Goal: Communication & Community: Answer question/provide support

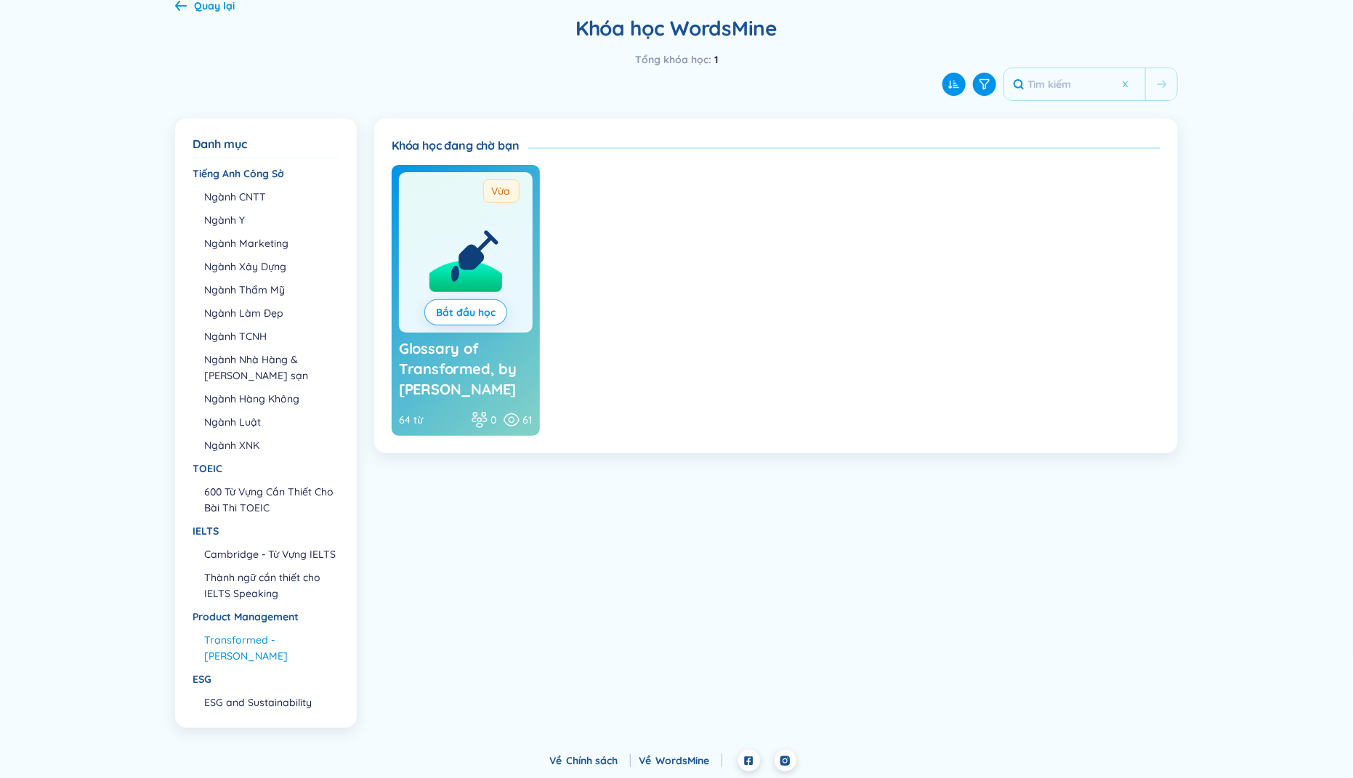
scroll to position [73, 0]
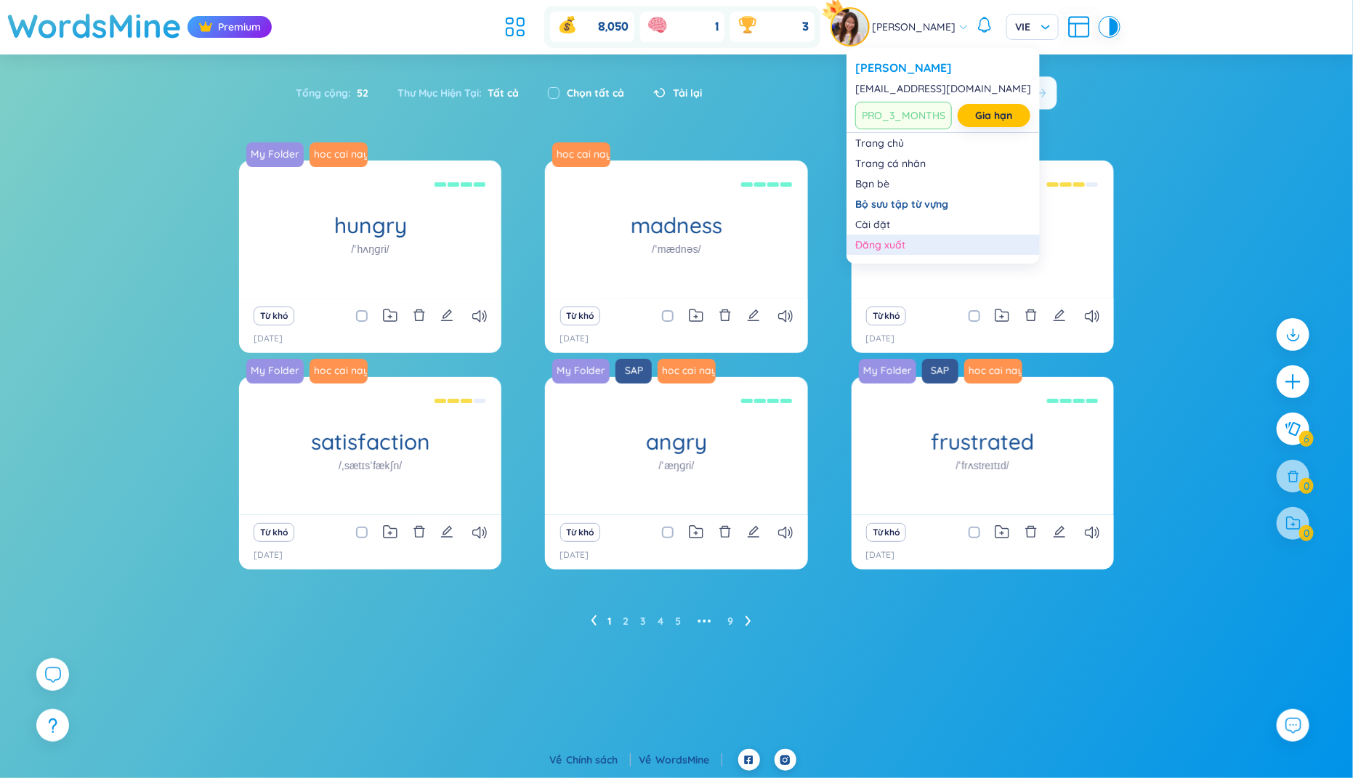
click at [874, 242] on div "Đăng xuất" at bounding box center [943, 245] width 176 height 15
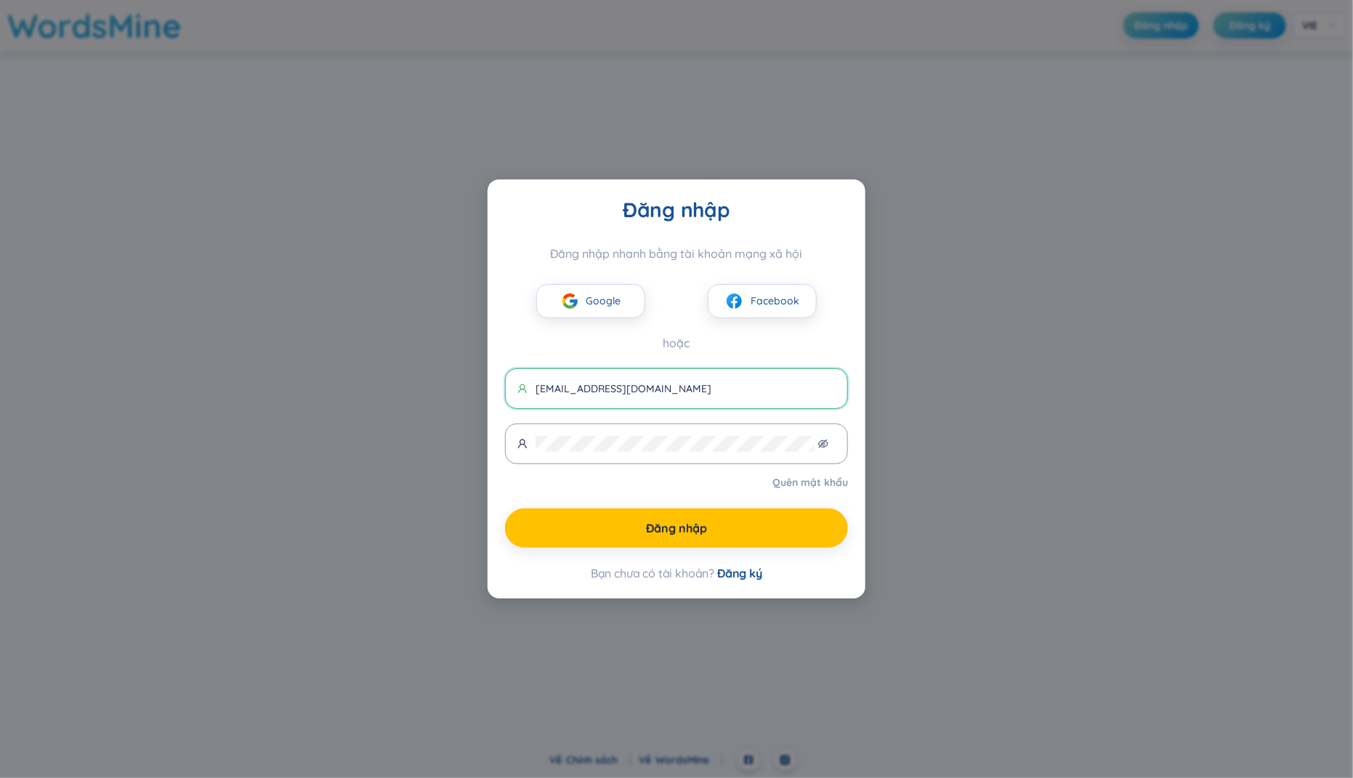
type input "hello@kie.io"
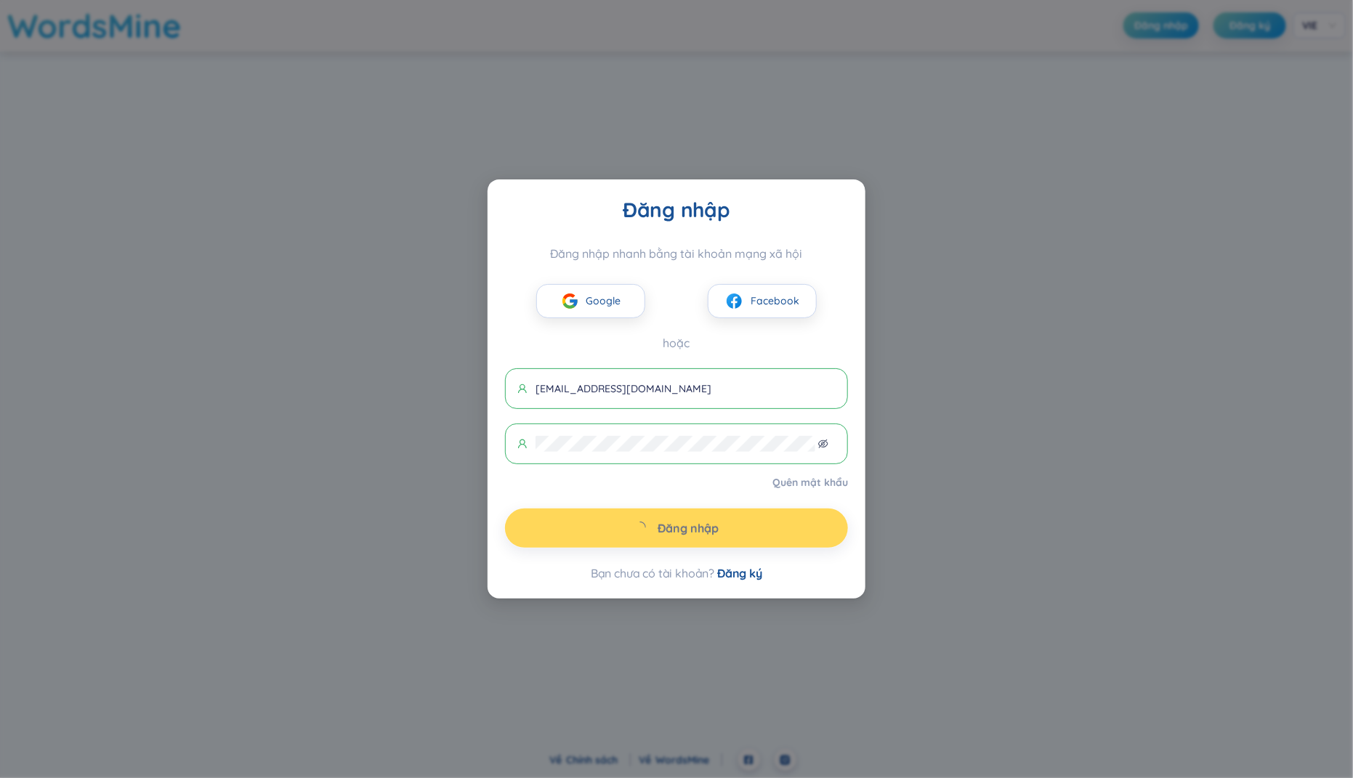
click at [821, 487] on div at bounding box center [686, 534] width 298 height 166
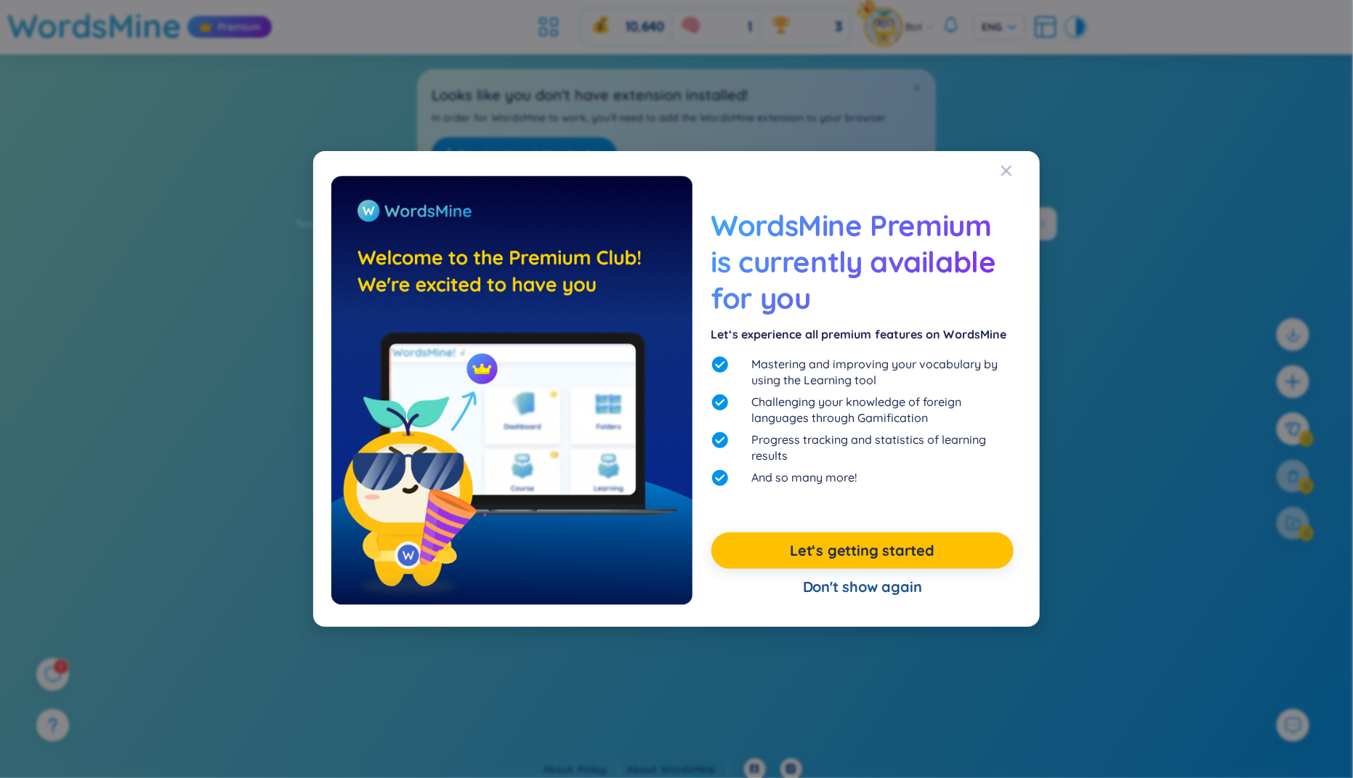
click at [73, 540] on div "WordsMine Premium is currently available for you Let‘s experience all premium f…" at bounding box center [676, 389] width 1353 height 778
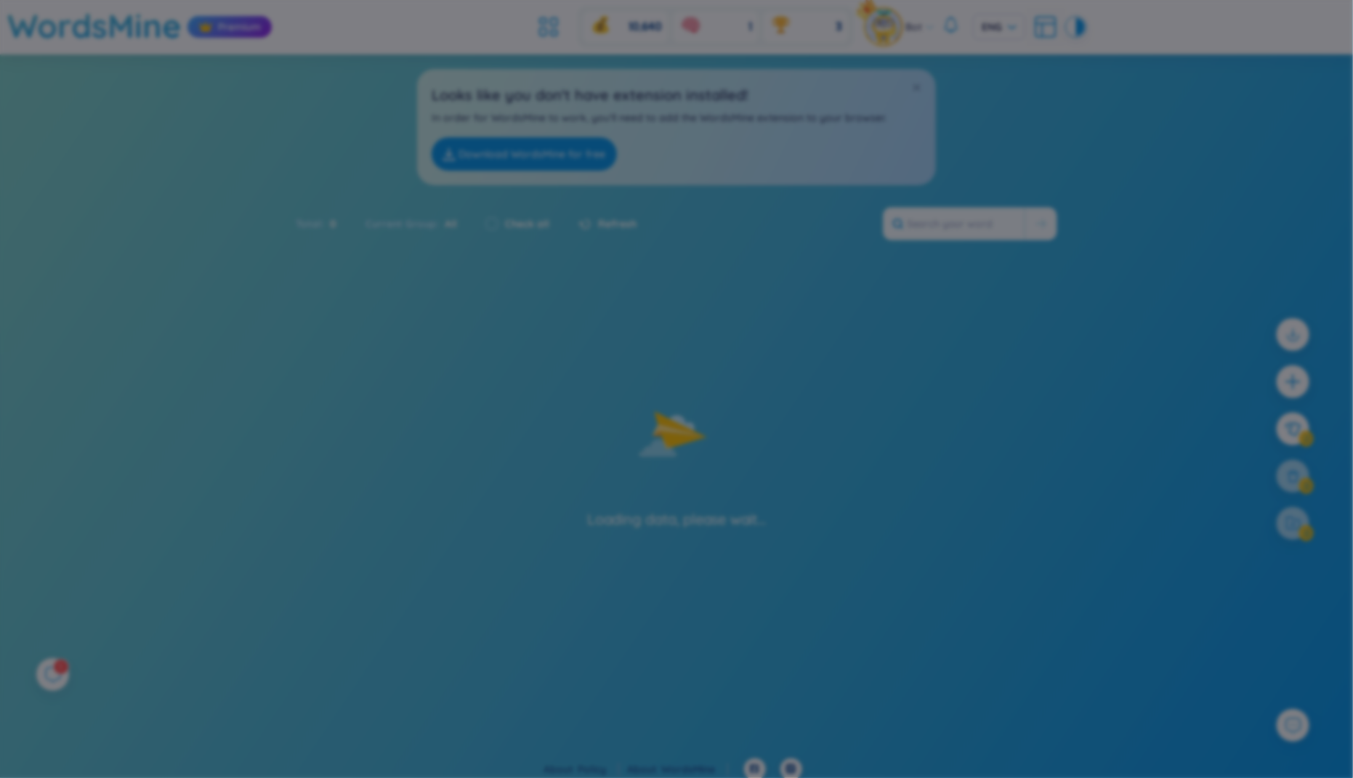
click at [73, 540] on div "What's new in WordsMine? Folder management WordsMine lets you manage and person…" at bounding box center [676, 389] width 1353 height 778
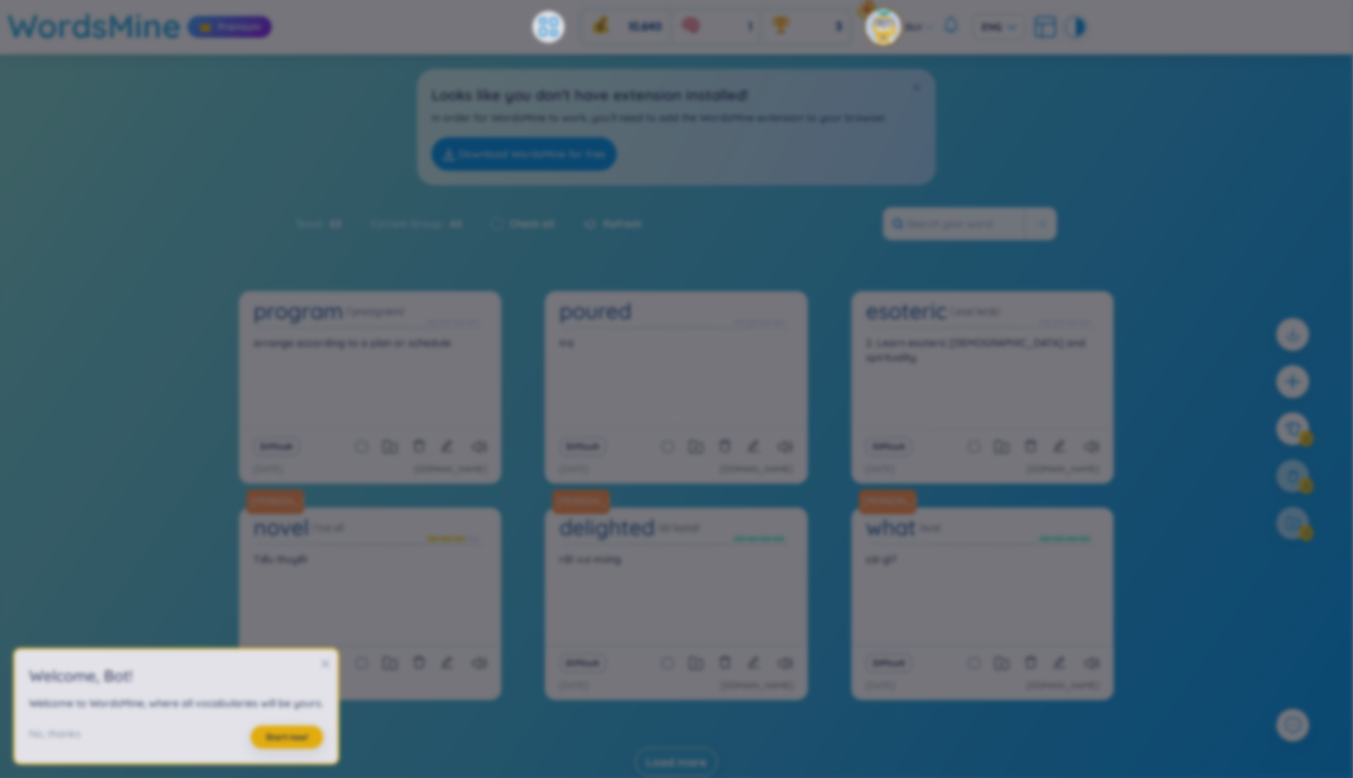
click at [73, 540] on div "What's new in WordsMine? Ra mắt WordsMine Copilot (SeedBae AI) Chào bạn, chúng …" at bounding box center [676, 389] width 1353 height 778
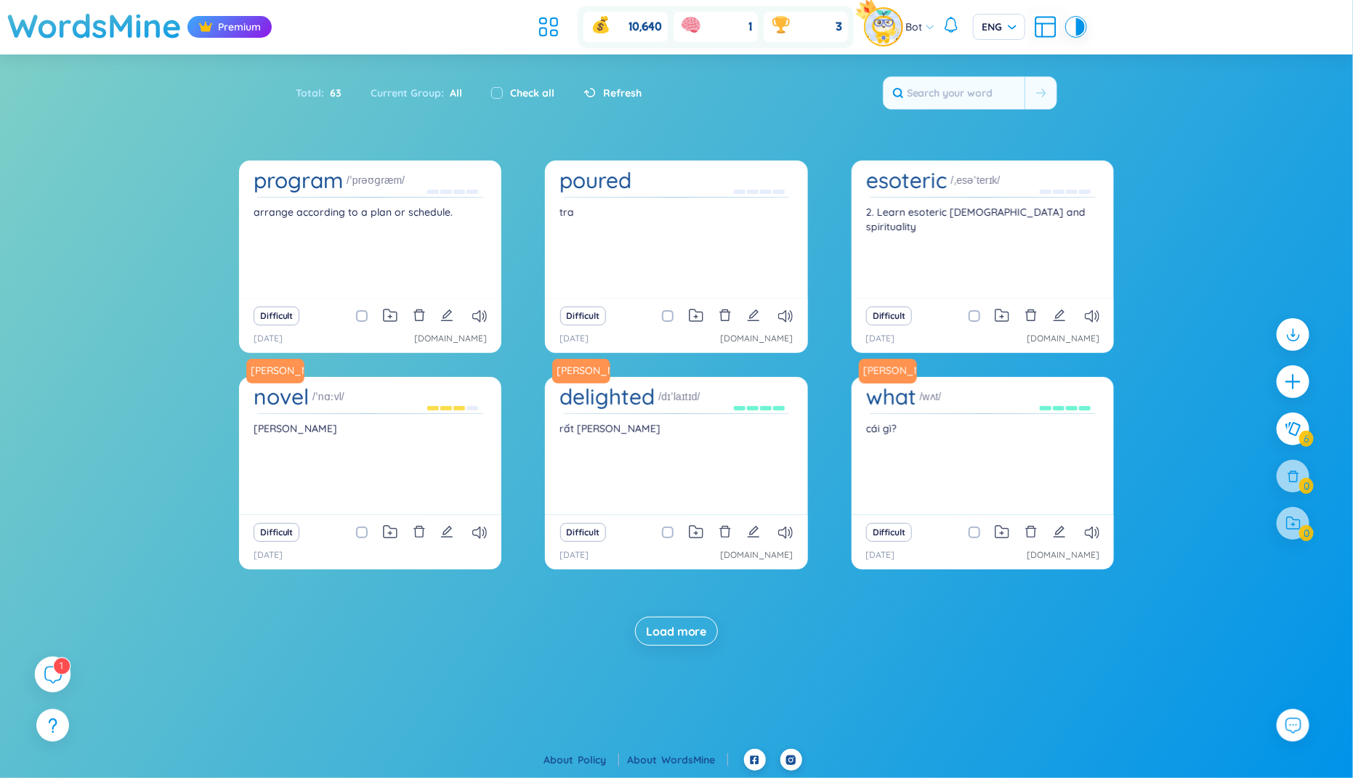
click at [45, 687] on div "1" at bounding box center [53, 675] width 36 height 36
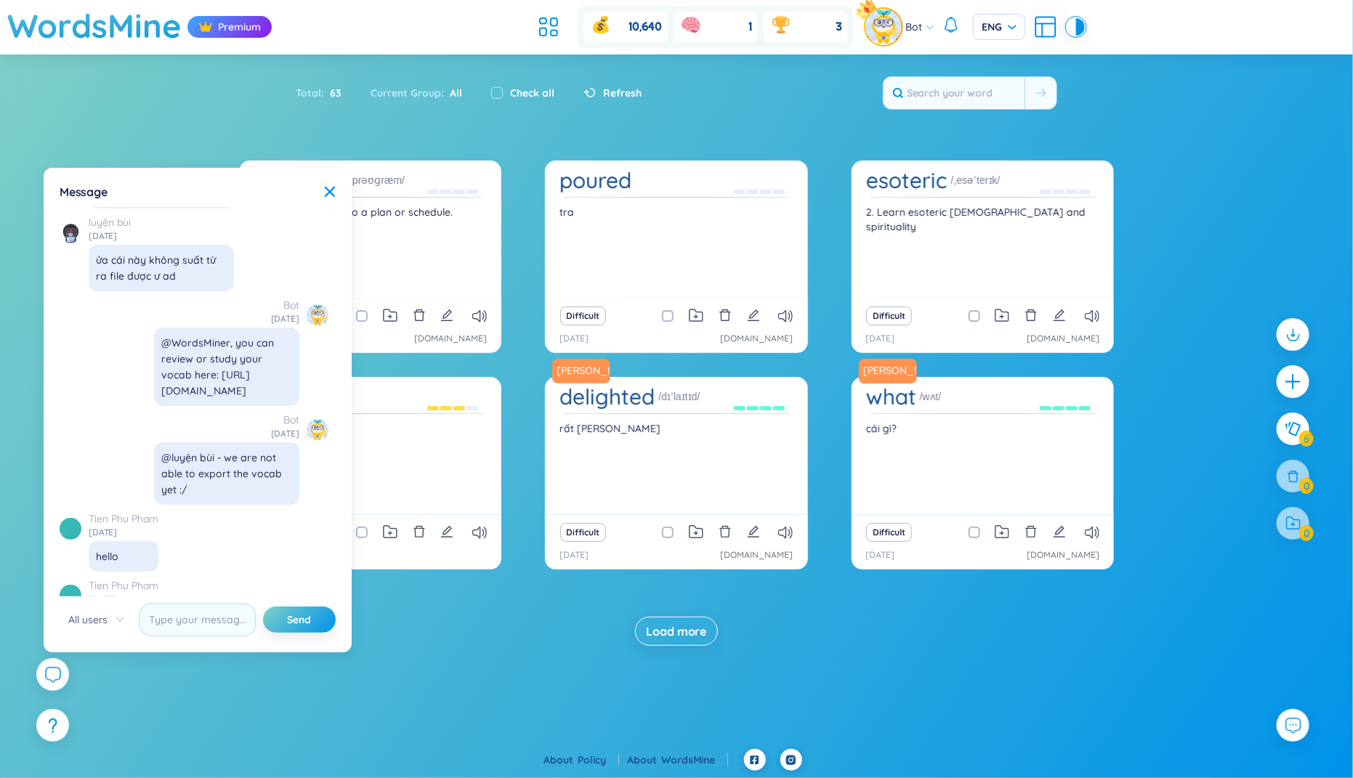
scroll to position [16398, 0]
drag, startPoint x: 126, startPoint y: 385, endPoint x: 96, endPoint y: 363, distance: 37.4
click at [96, 610] on div "look up từ vừng trên browser còn ít nghĩa quá ad" at bounding box center [161, 634] width 131 height 48
copy div "look up từ vừng trên browser còn ít nghĩa quá ad"
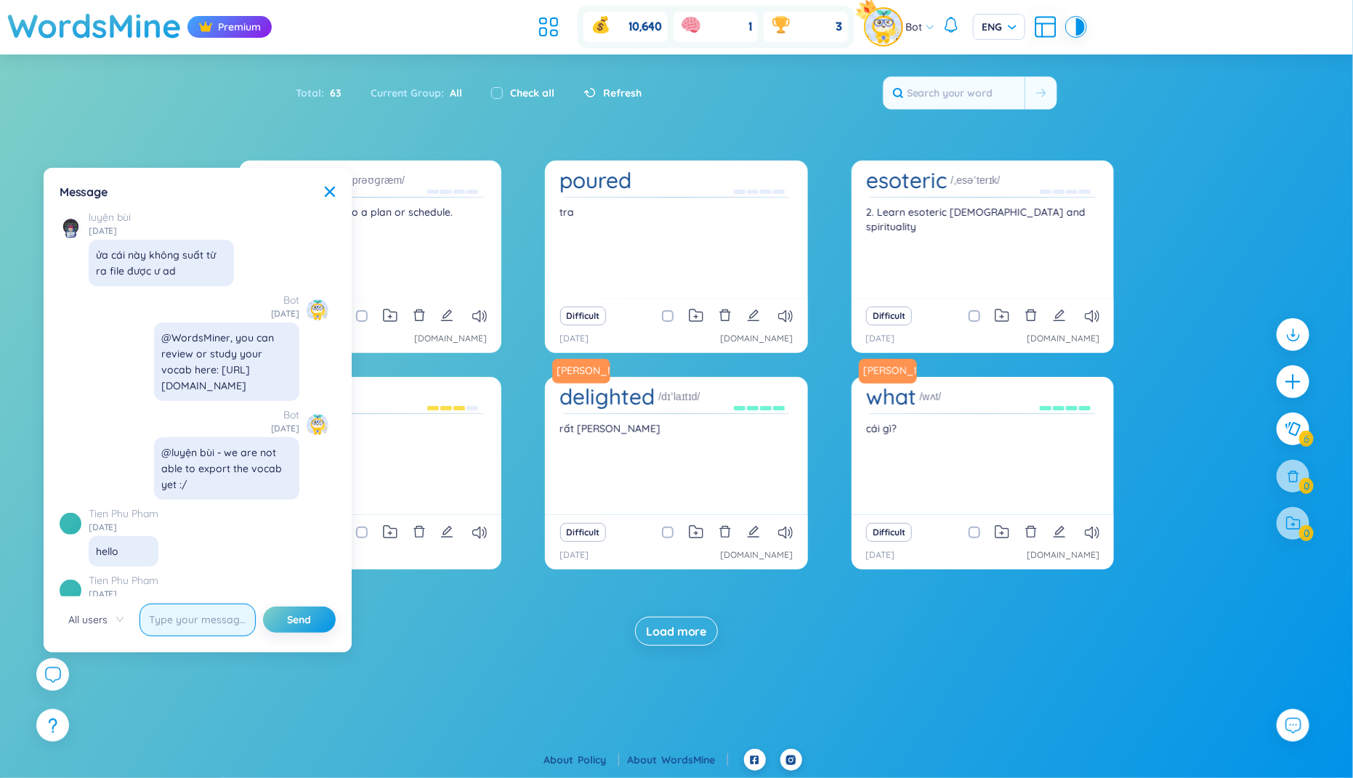
click at [183, 620] on input "text" at bounding box center [198, 620] width 116 height 33
paste input "look up từ vừng trên browser còn ít nghĩa quá ad"
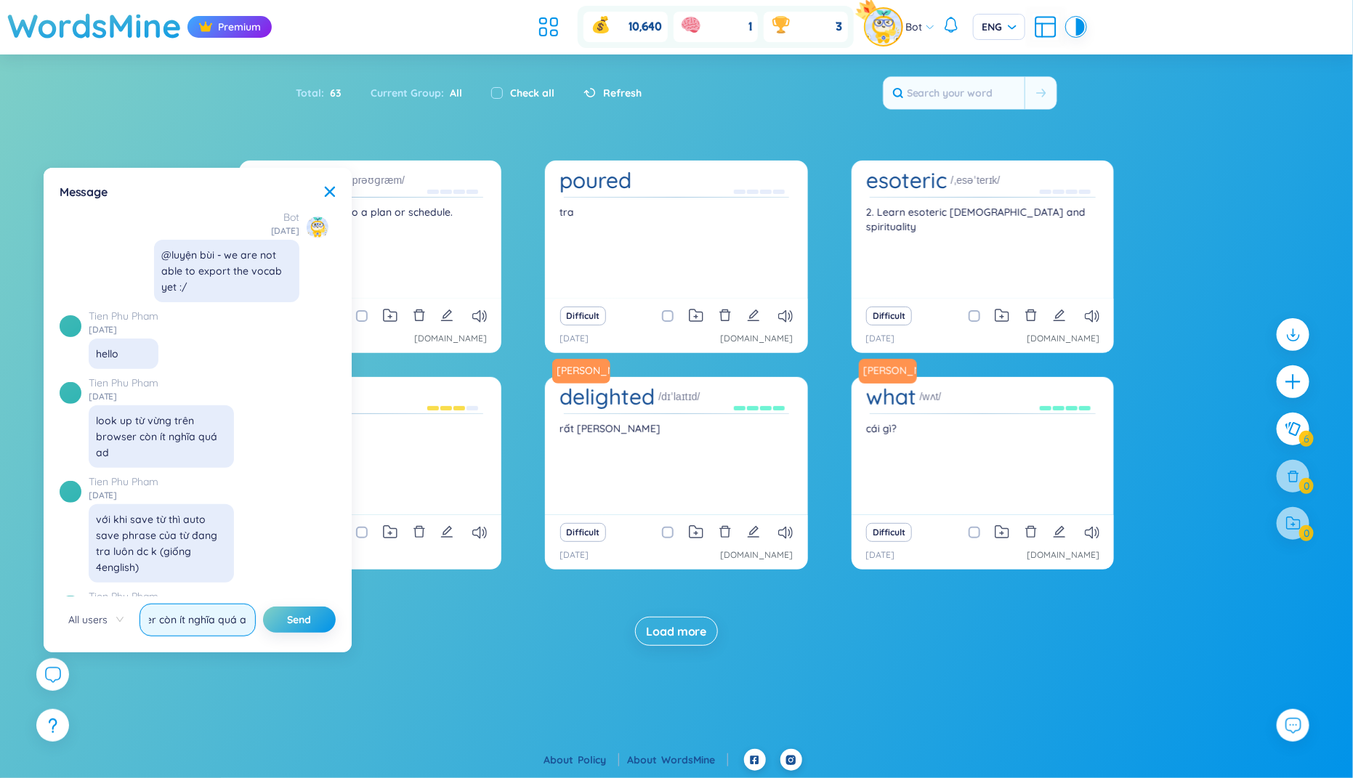
type input "look up từ vừng trên browser còn ít nghĩa quá ad"
click at [263, 607] on button "Send" at bounding box center [299, 620] width 73 height 26
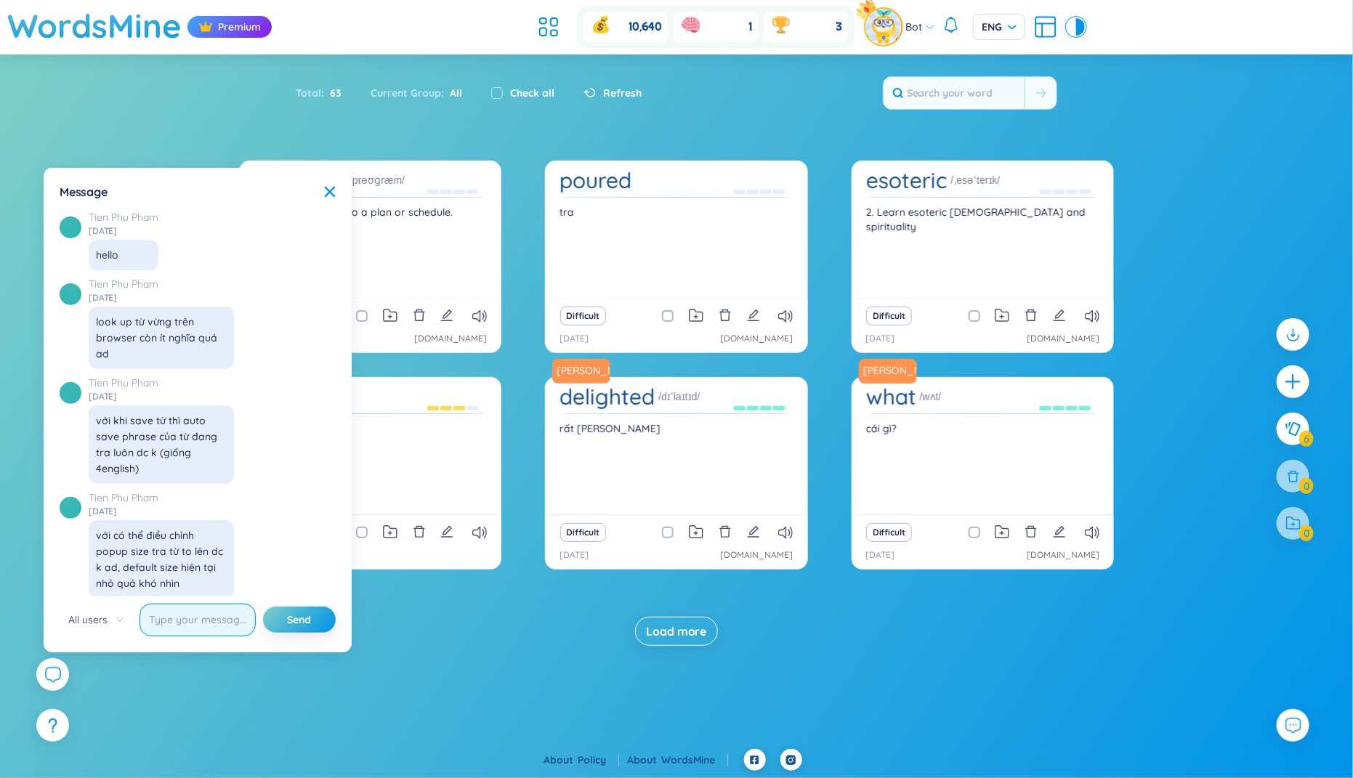
click at [263, 607] on button "Send" at bounding box center [299, 620] width 73 height 26
click at [211, 627] on input "Hello @[PERSON_NAME], you can" at bounding box center [198, 620] width 116 height 33
click at [203, 621] on input "Hello @[PERSON_NAME], you can" at bounding box center [198, 620] width 116 height 33
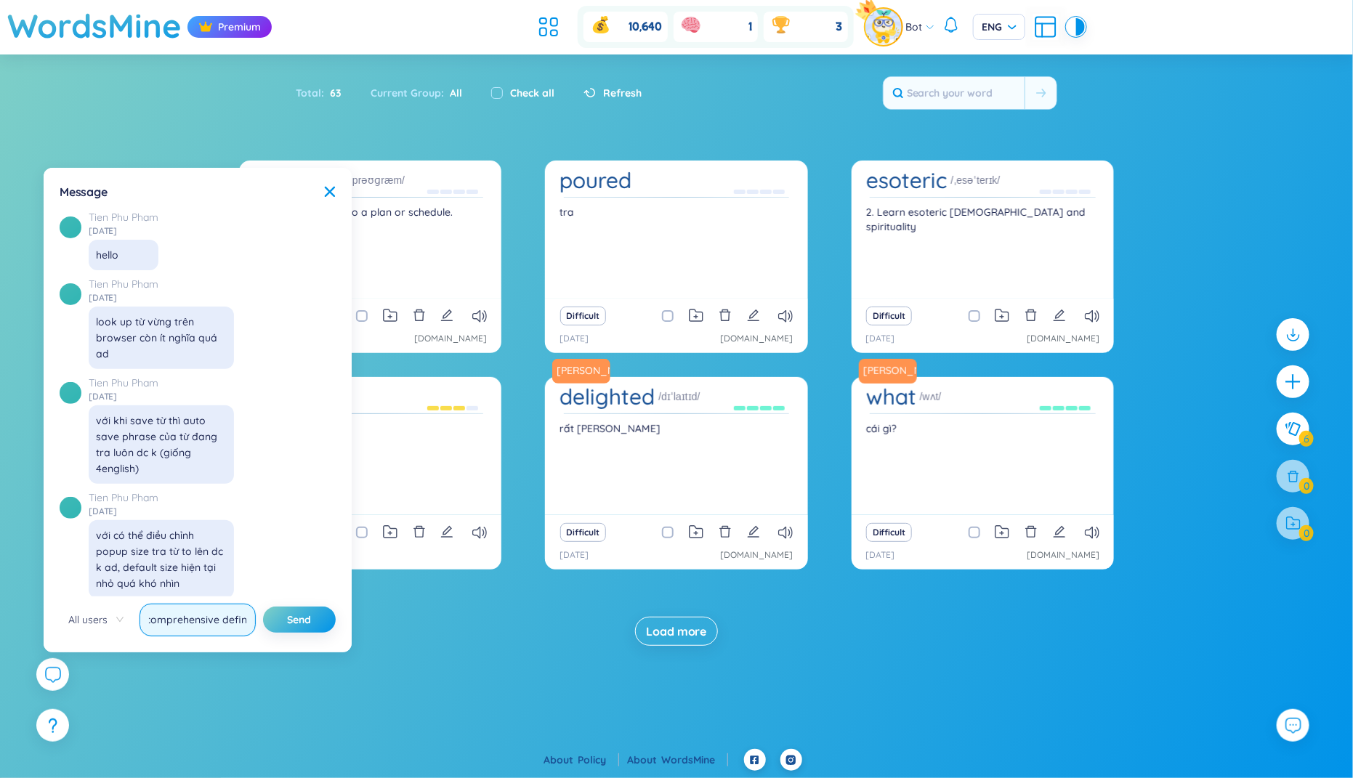
scroll to position [0, 366]
paste input "[URL][DOMAIN_NAME]"
click at [188, 628] on input "Hello @[PERSON_NAME], you can use Turn off quick look up mode to see comprehens…" at bounding box center [198, 620] width 116 height 33
paste input "turn off Quick Look-Up Mode to see the full definition:"
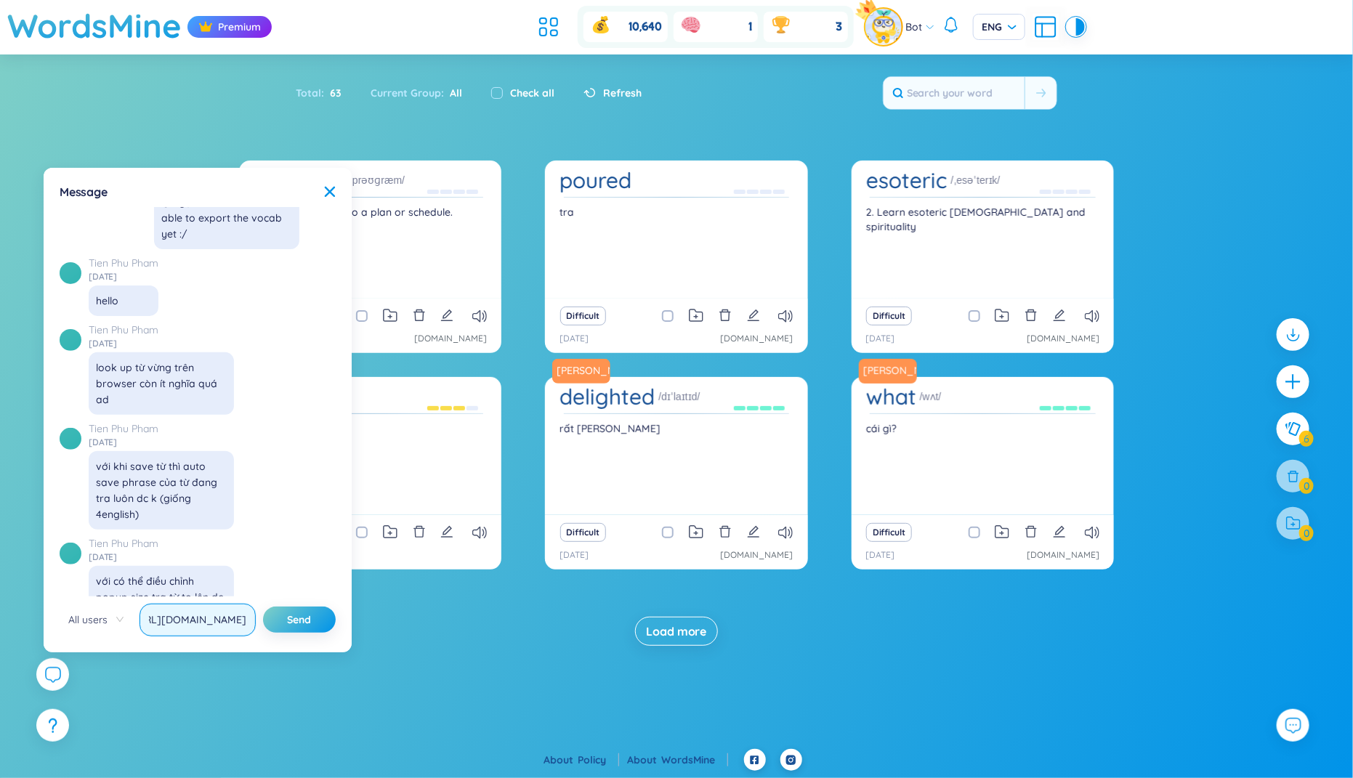
scroll to position [16621, 0]
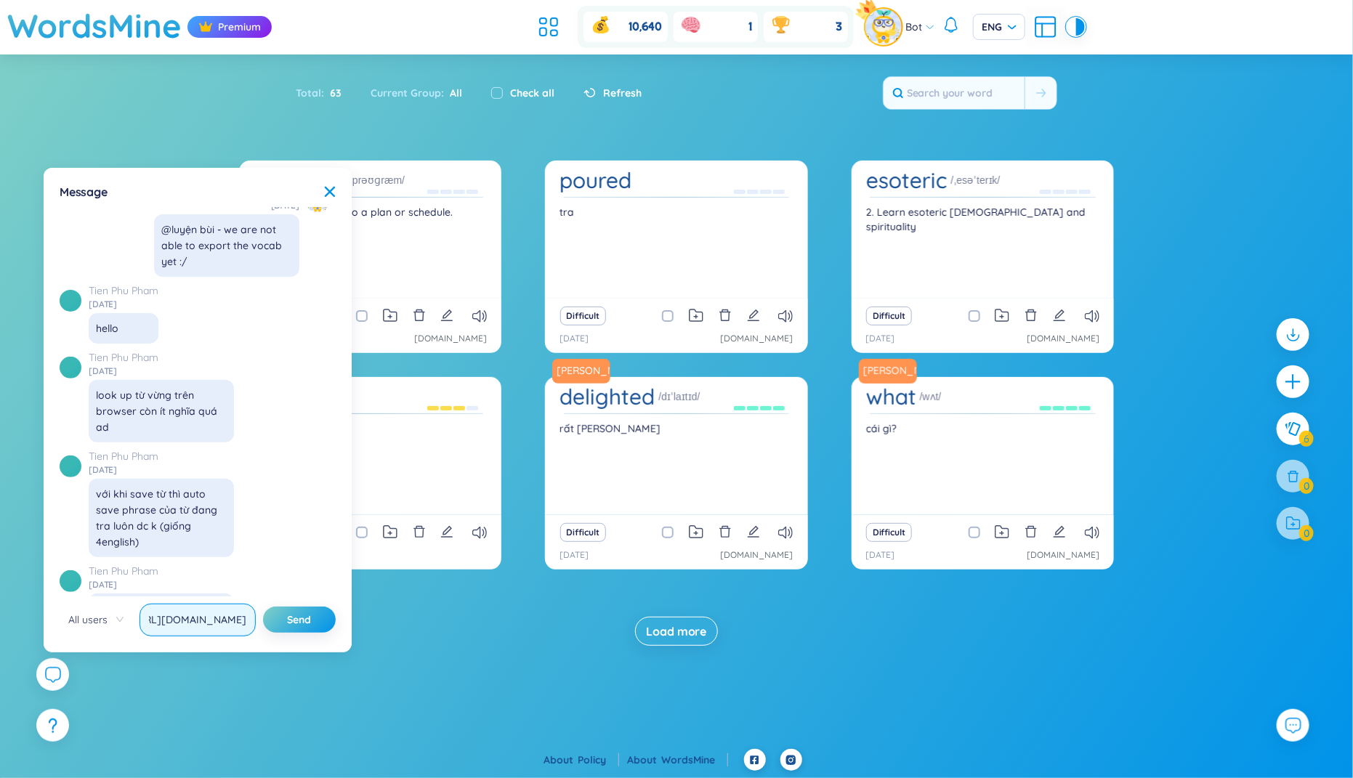
type input "Hello @[PERSON_NAME], you can turn off Quick Look-Up Mode to see the full defin…"
click at [263, 607] on button "Send" at bounding box center [299, 620] width 73 height 26
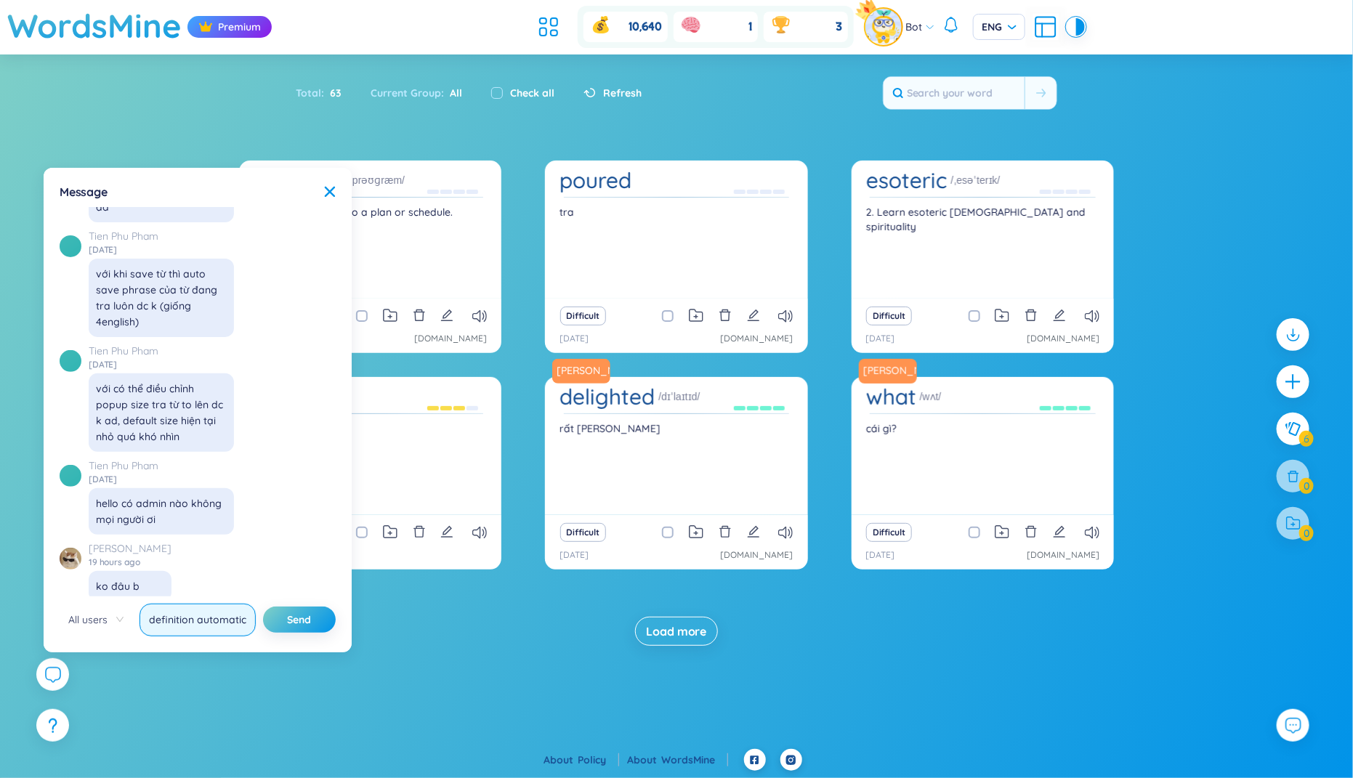
scroll to position [0, 331]
paste input "text"
click at [219, 619] on input "Hello @[PERSON_NAME], you can use Quick Add button to add the definition automa…" at bounding box center [198, 620] width 116 height 33
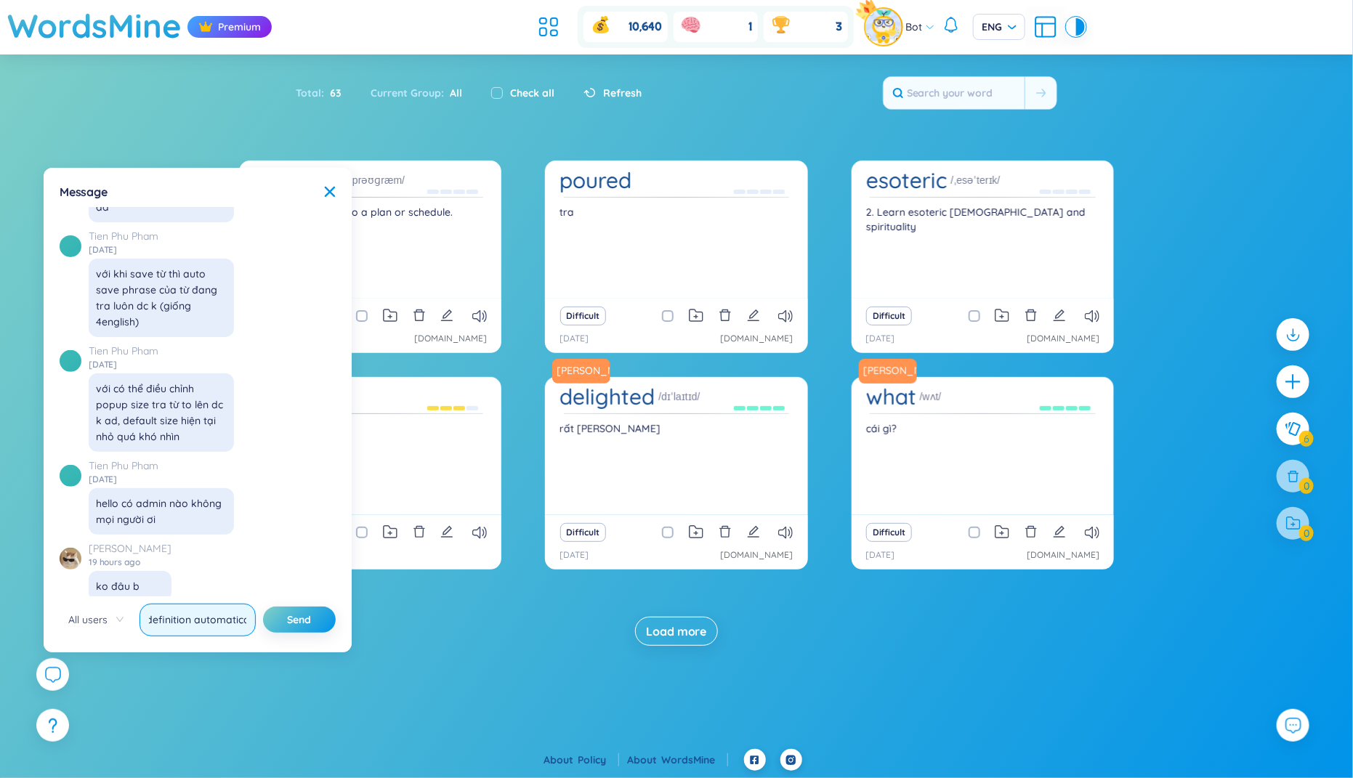
paste input "[URL][DOMAIN_NAME]"
click at [182, 619] on input "Hello @[PERSON_NAME], you can use Quick Add button to add the definition automa…" at bounding box center [198, 620] width 116 height 33
paste input "the Quick Add button to automatically save the definition: [URL][DOMAIN_NAME] O…"
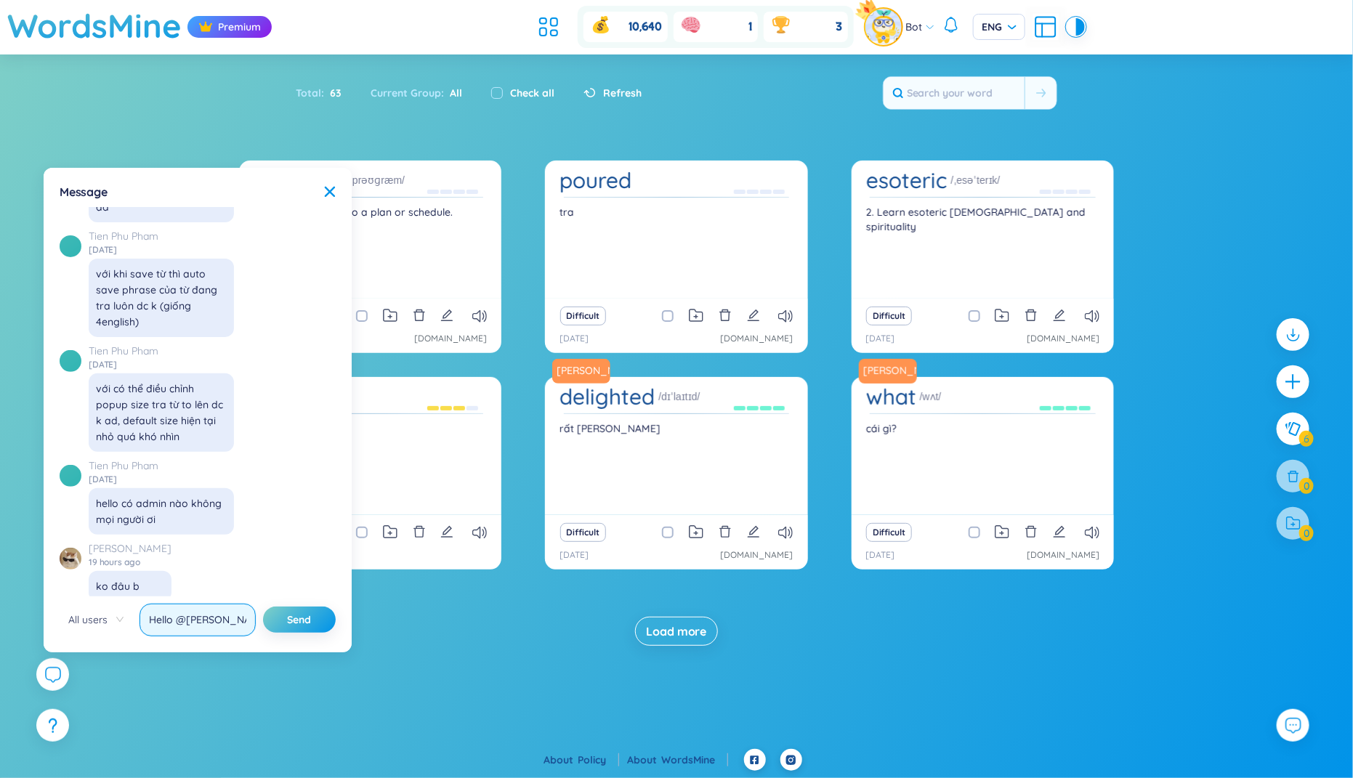
click at [206, 616] on input "Hello @[PERSON_NAME], you can use the Quick Add button to automatically save th…" at bounding box center [198, 620] width 116 height 33
paste input "Or would you prefer that WordsMine saves all definitions whenever you save a wo…"
type input "Hello @[PERSON_NAME], you can use the Quick Add button to automatically save th…"
click at [263, 607] on button "Send" at bounding box center [299, 620] width 73 height 26
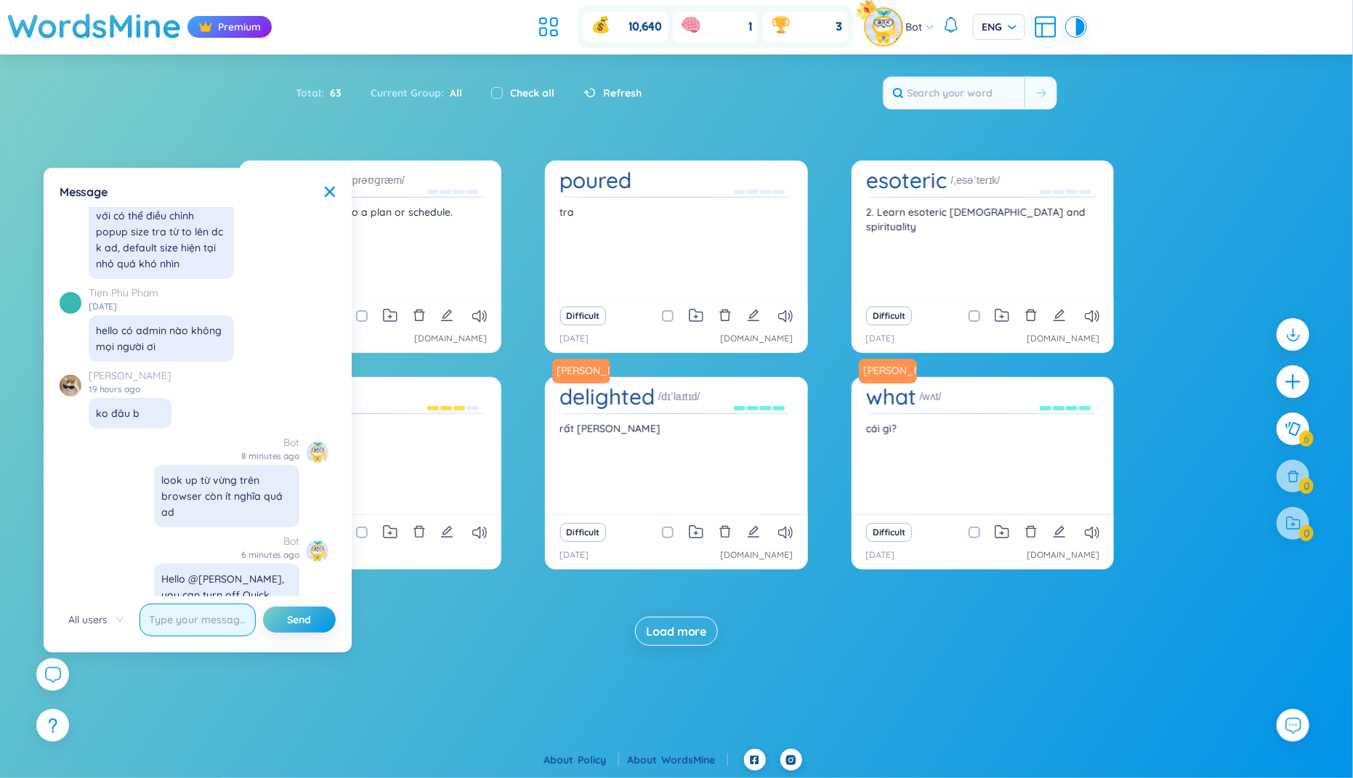
scroll to position [17052, 0]
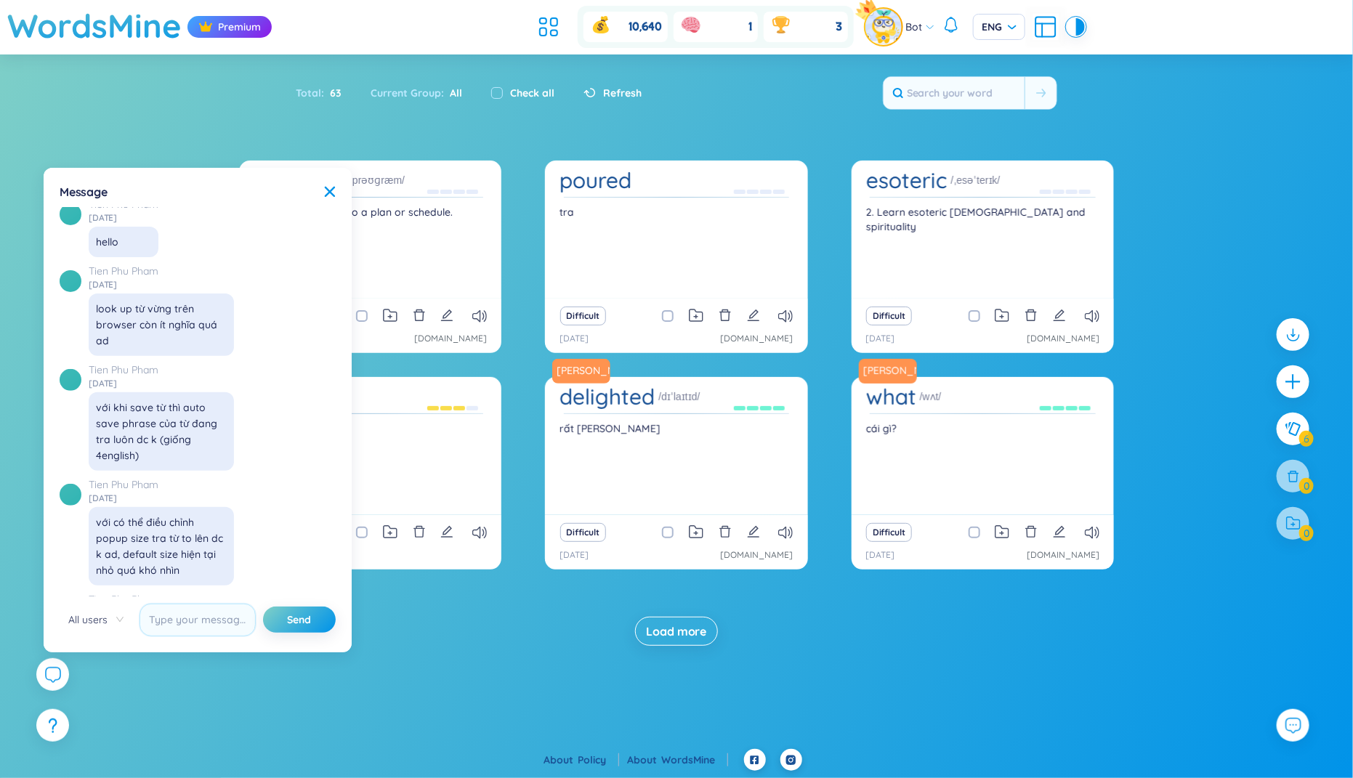
scroll to position [16699, 0]
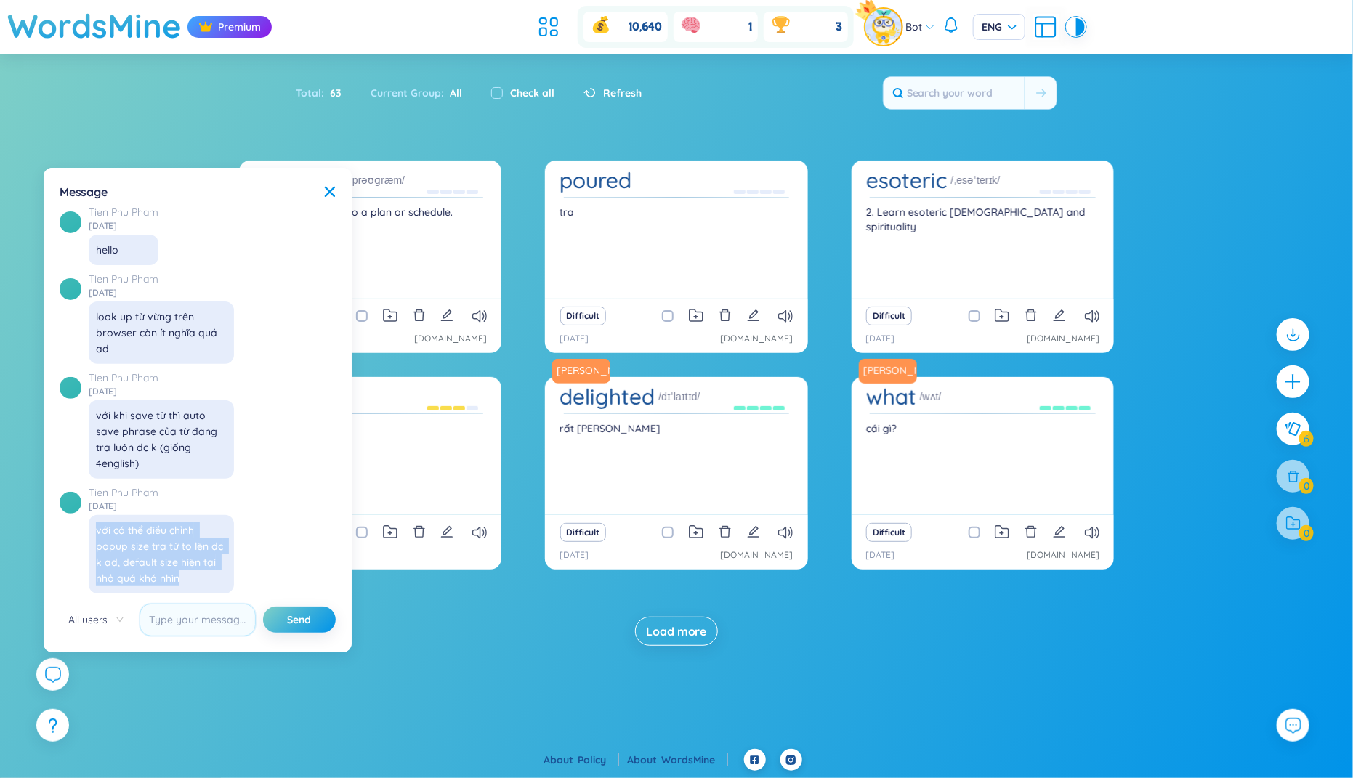
drag, startPoint x: 185, startPoint y: 326, endPoint x: 98, endPoint y: 275, distance: 100.0
click at [98, 523] on div "với có thể điều chỉnh popup size tra từ to lên dc k ad, default size hiện tại n…" at bounding box center [161, 555] width 131 height 64
copy div "với có thể điều chỉnh popup size tra từ to lên dc k ad, default size hiện tại n…"
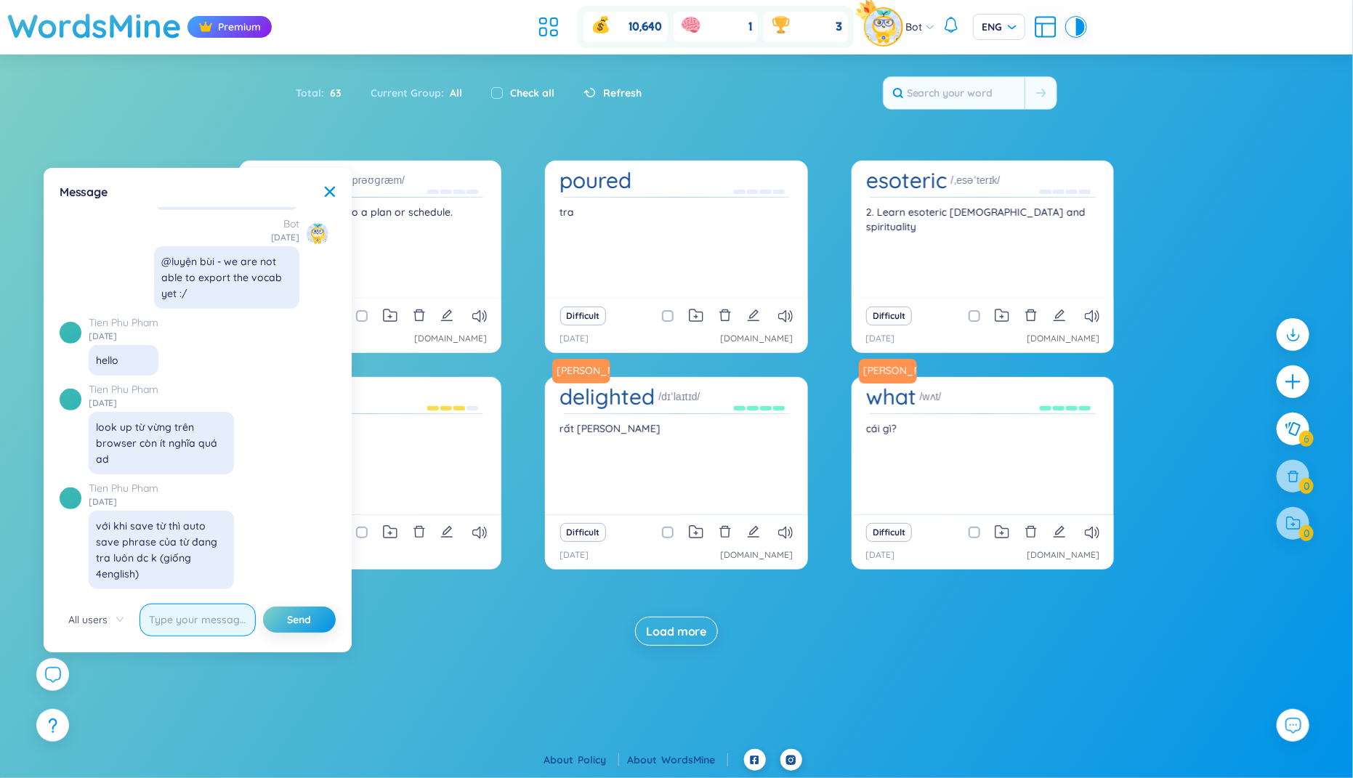
click at [195, 616] on input "text" at bounding box center [198, 620] width 116 height 33
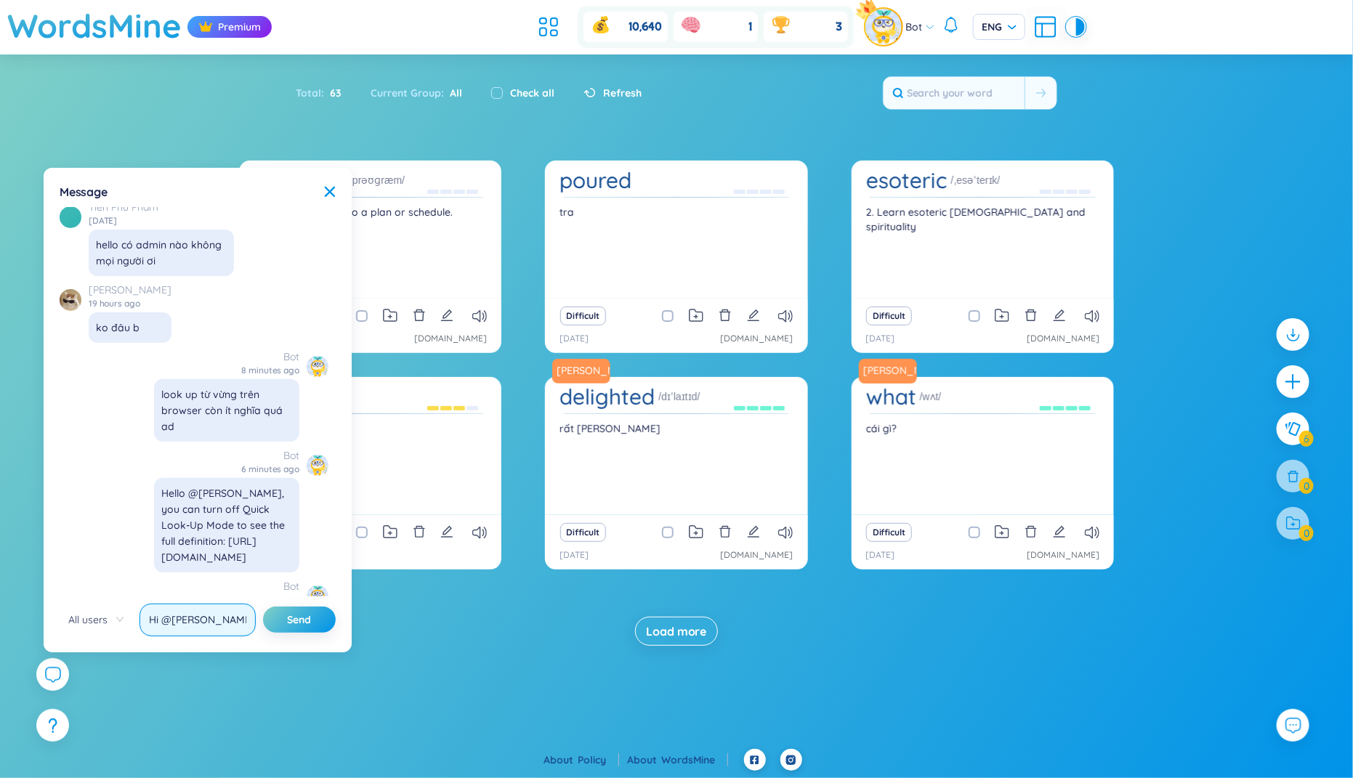
scroll to position [0, 0]
click at [157, 613] on input "Hi @[PERSON_NAME]," at bounding box center [198, 620] width 116 height 33
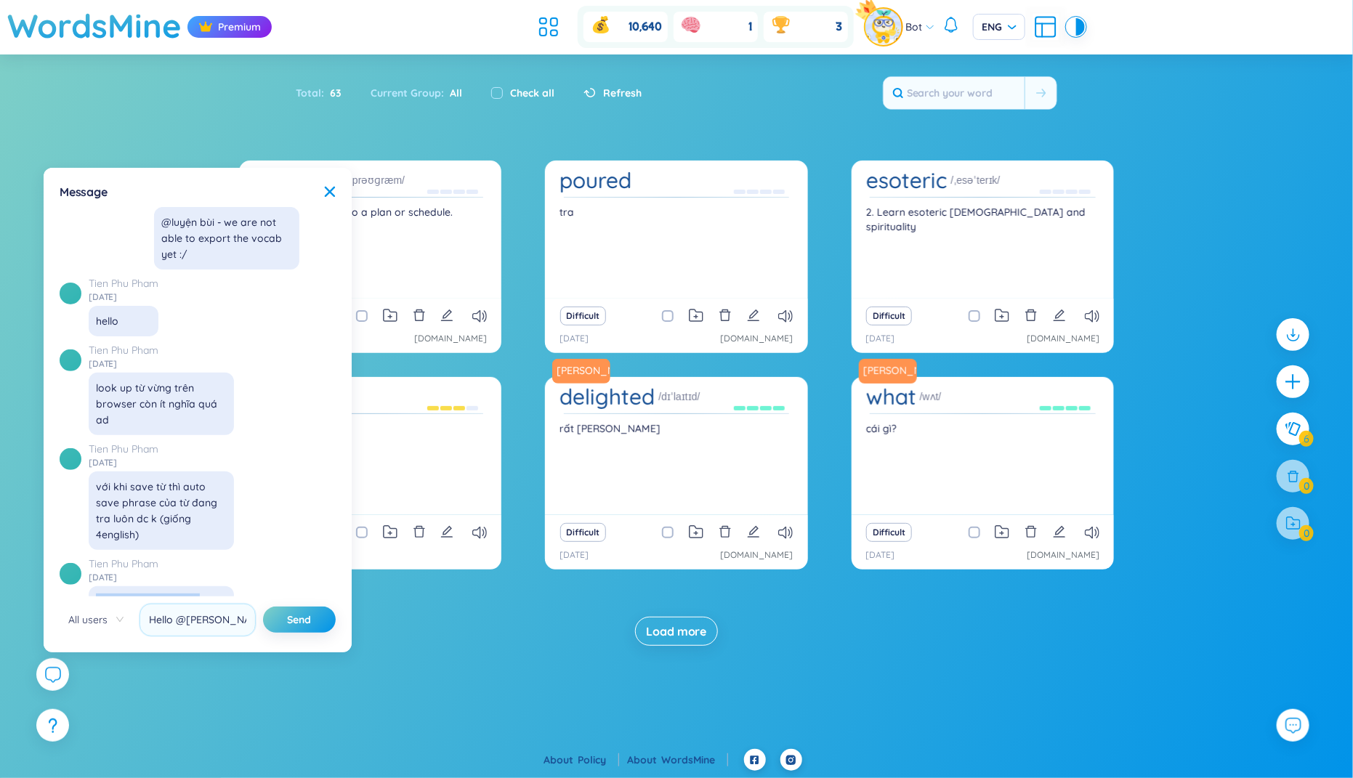
drag, startPoint x: 182, startPoint y: 388, endPoint x: 98, endPoint y: 344, distance: 94.9
click at [98, 594] on div "với có thể điều chỉnh popup size tra từ to lên dc k ad, default size hiện tại n…" at bounding box center [161, 626] width 131 height 64
copy div "với có thể điều chỉnh popup size tra từ to lên dc k ad, default size hiện tại n…"
click at [222, 616] on input "Hello @[PERSON_NAME]," at bounding box center [198, 620] width 116 height 33
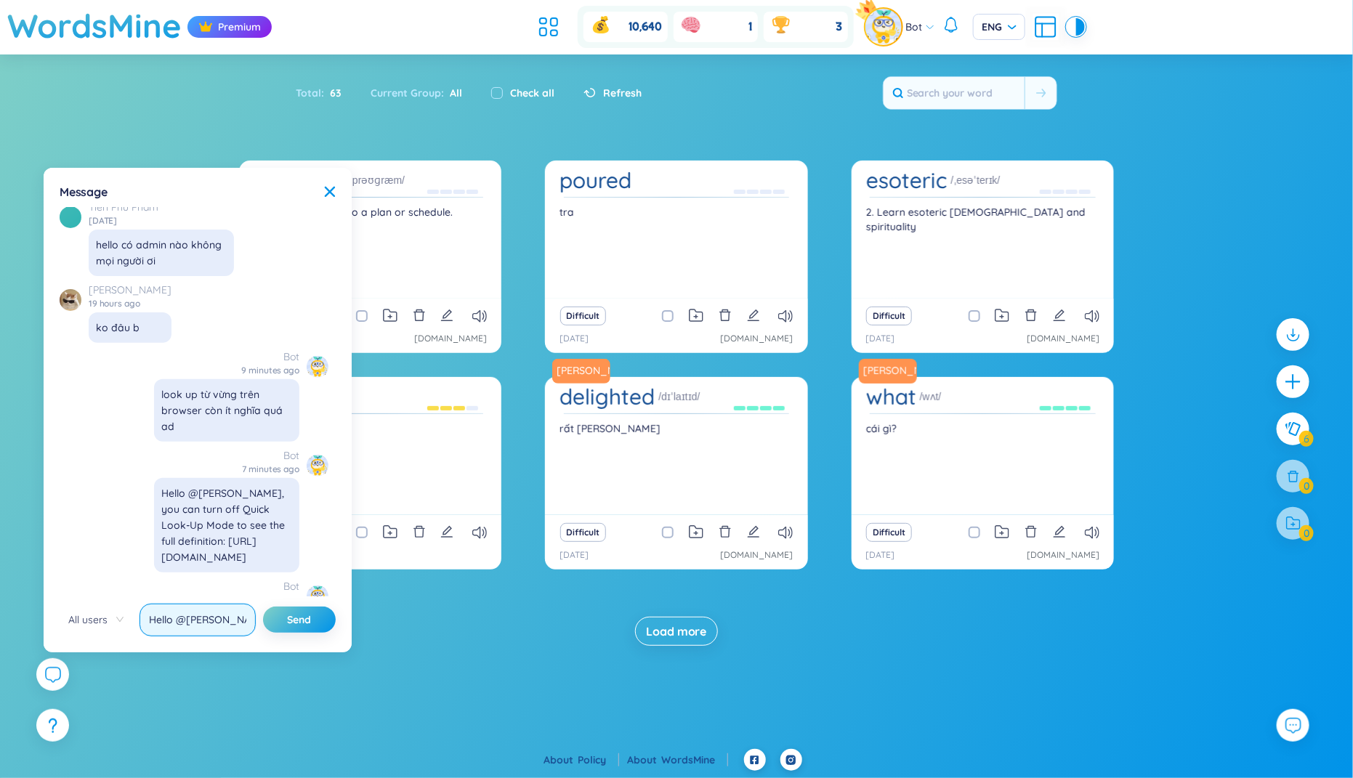
paste input "font resizing isn’t available yet, but we’ll be supporting"
type input "Hello @[PERSON_NAME], font resizing isn’t available yet, but we’ll be supportin…"
click at [263, 607] on button "Send" at bounding box center [299, 620] width 73 height 26
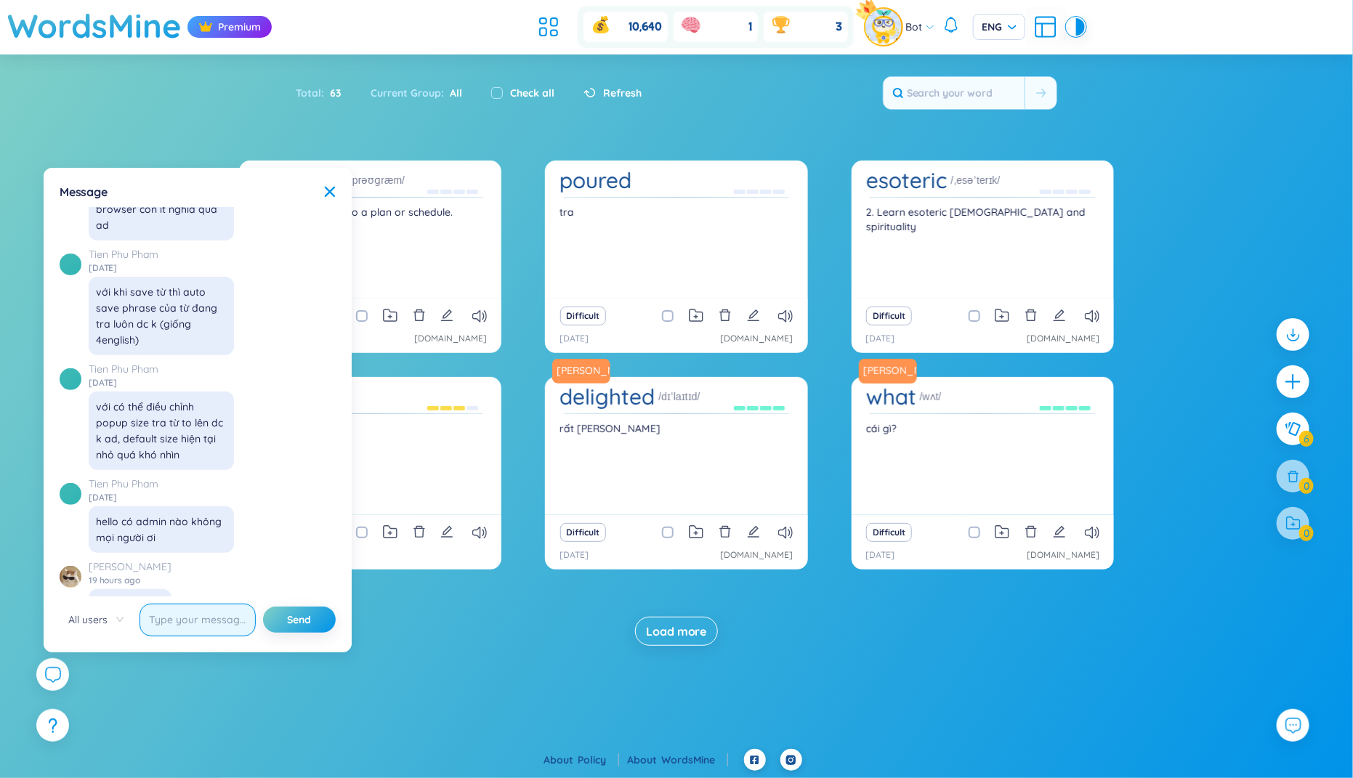
scroll to position [16805, 0]
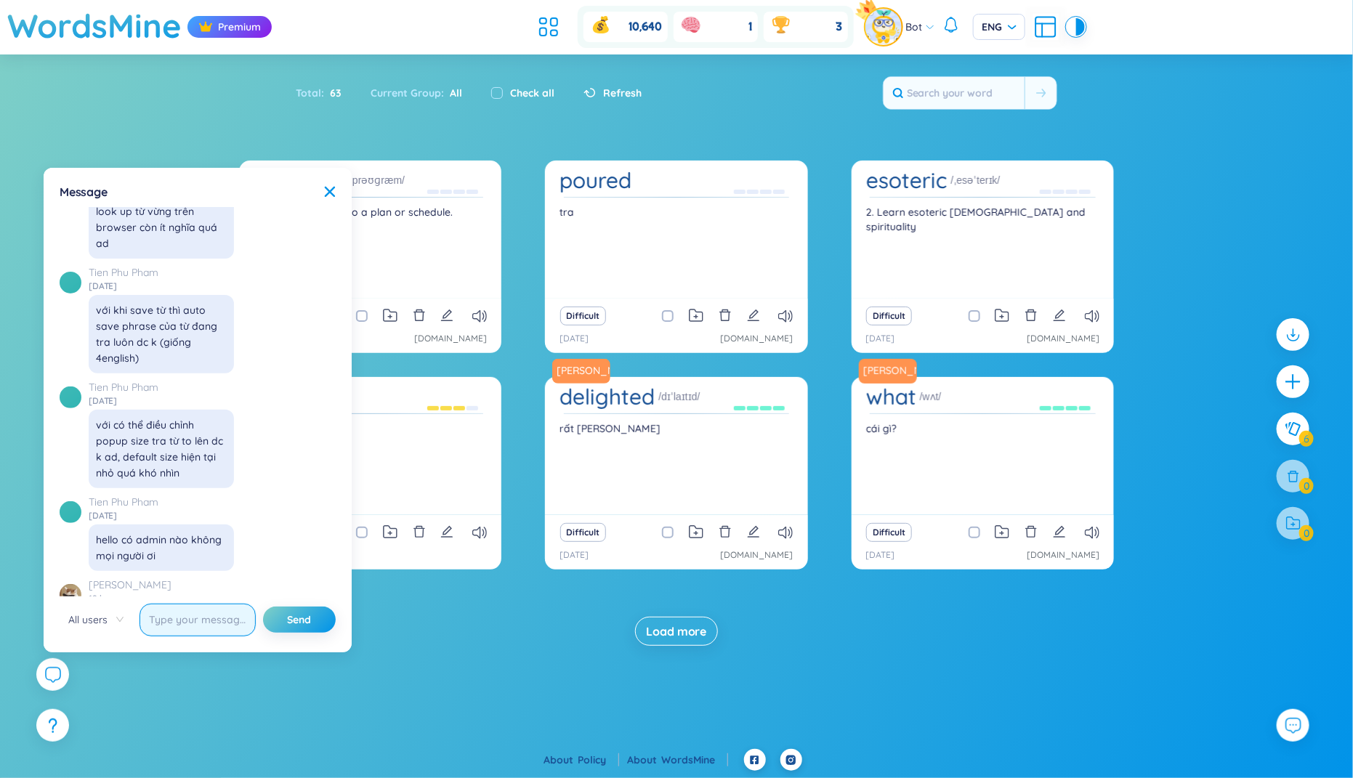
click at [172, 621] on input "text" at bounding box center [198, 620] width 116 height 33
drag, startPoint x: 63, startPoint y: 317, endPoint x: 133, endPoint y: 324, distance: 70.9
click at [133, 324] on div "No data to display [PERSON_NAME] [DATE] 10:45 ❤️ 🌱 [PERSON_NAME] [DATE] 01:40 b…" at bounding box center [198, 402] width 276 height 390
copy div "[PERSON_NAME]"
click at [196, 632] on input "text" at bounding box center [198, 620] width 116 height 33
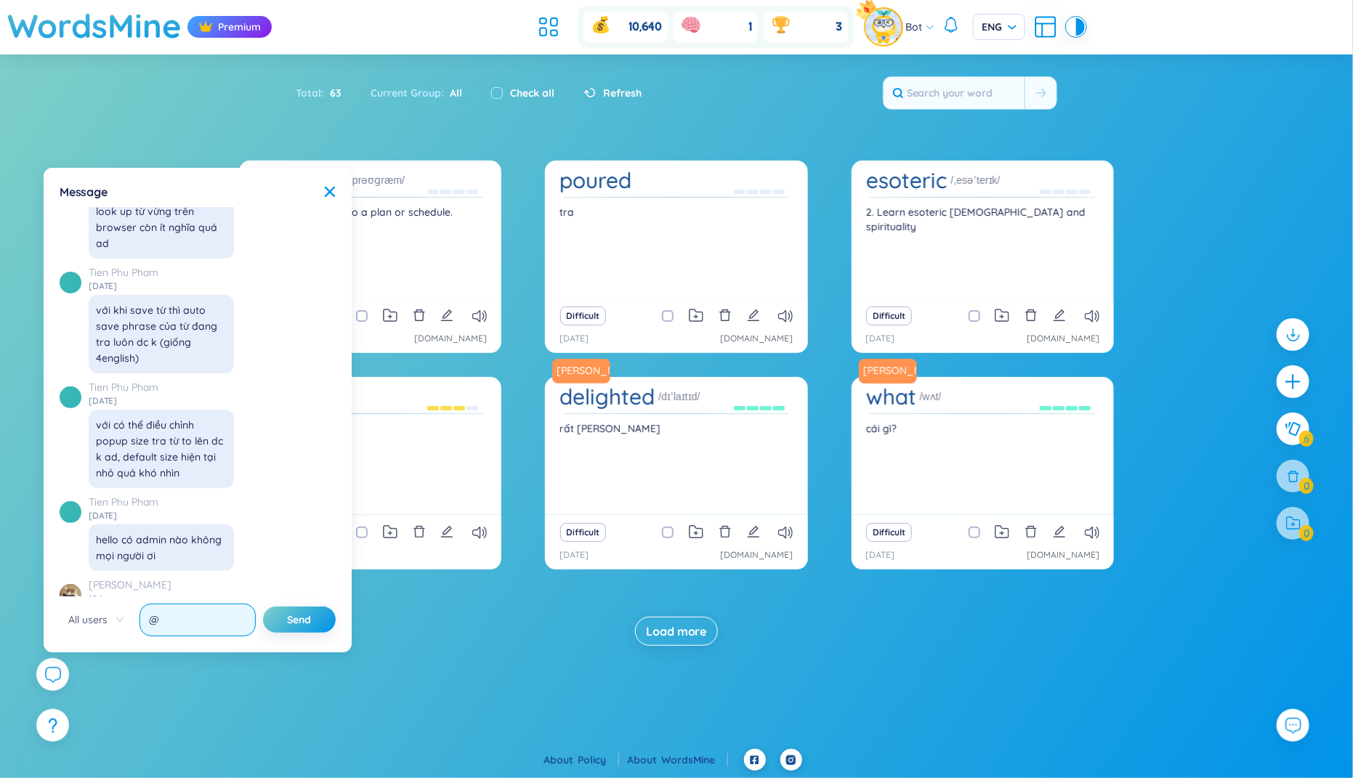
scroll to position [17231, 0]
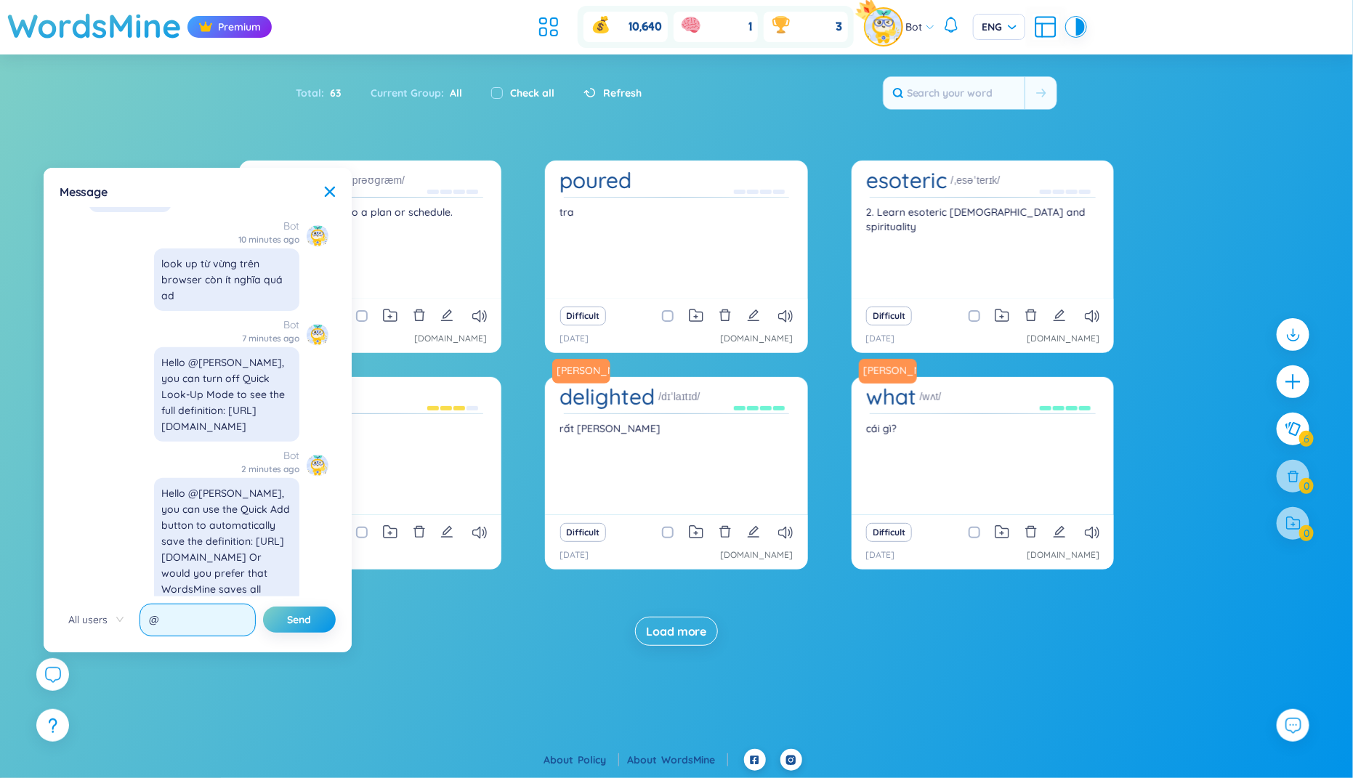
paste input "[PERSON_NAME]"
paste input "ologies for the late response. I was on vacation with limited internet access. …"
click at [192, 621] on input "@[PERSON_NAME], my apologies for the late response. I was on vacation with limi…" at bounding box center [198, 620] width 116 height 33
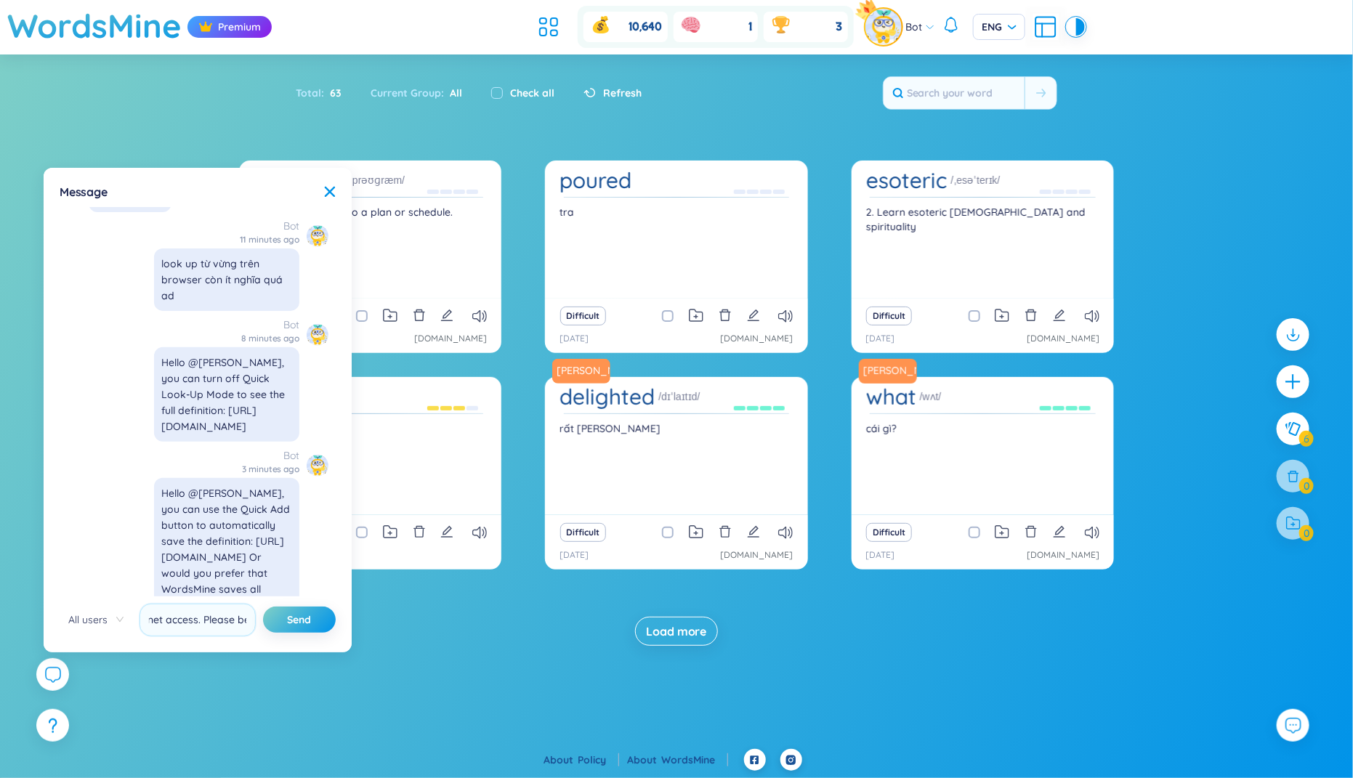
scroll to position [0, 0]
click at [203, 627] on input "@[PERSON_NAME], my apologies for the late response. Ad was on vacation with lim…" at bounding box center [198, 620] width 116 height 33
click at [229, 615] on input "@[PERSON_NAME], my apologies for the late response. Ad was on vacation with lim…" at bounding box center [198, 620] width 116 height 33
drag, startPoint x: 188, startPoint y: 616, endPoint x: 261, endPoint y: 616, distance: 72.7
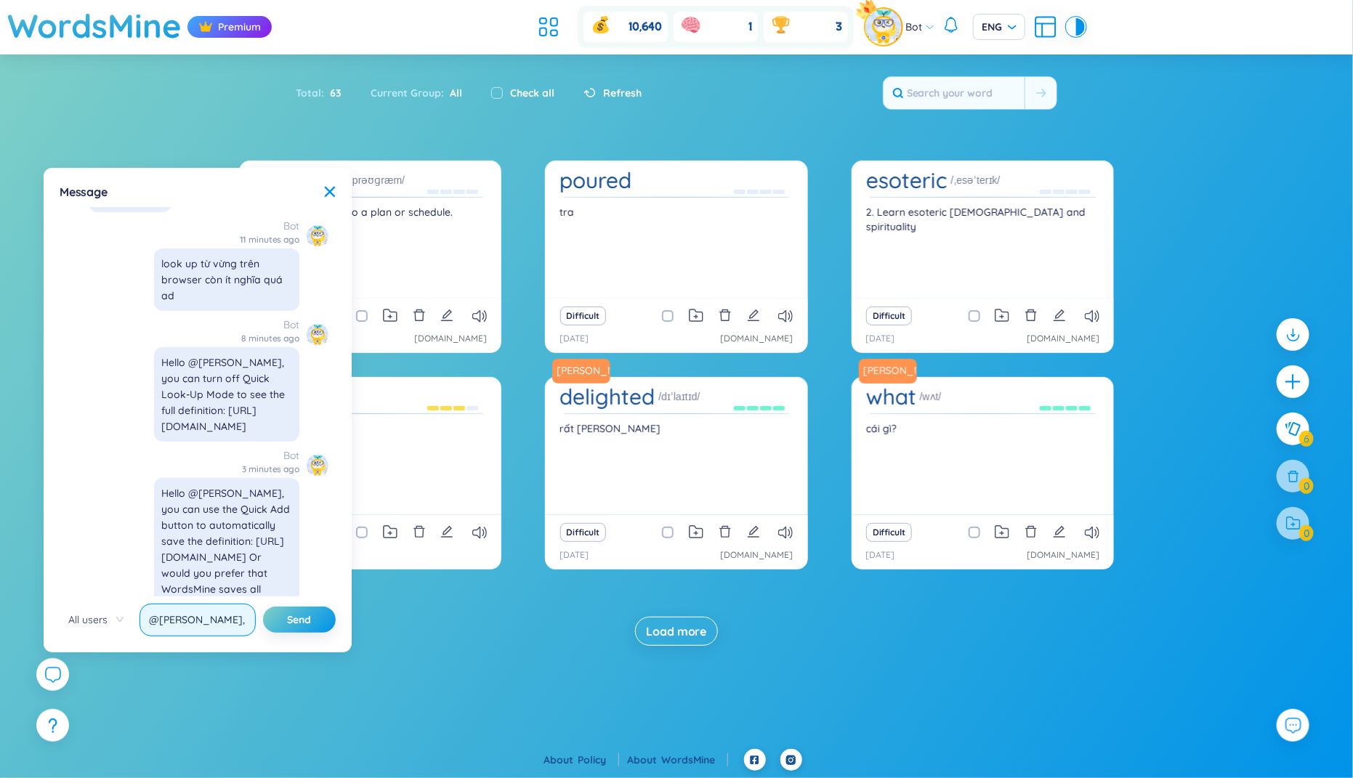
click at [261, 616] on div "All users @[PERSON_NAME], my apologies for the late response. Ad was on vacatio…" at bounding box center [198, 620] width 276 height 33
drag, startPoint x: 217, startPoint y: 621, endPoint x: 294, endPoint y: 621, distance: 77.0
click at [294, 621] on div "All users @[PERSON_NAME], my apologies for the late response. Ad was on vacatio…" at bounding box center [198, 620] width 276 height 33
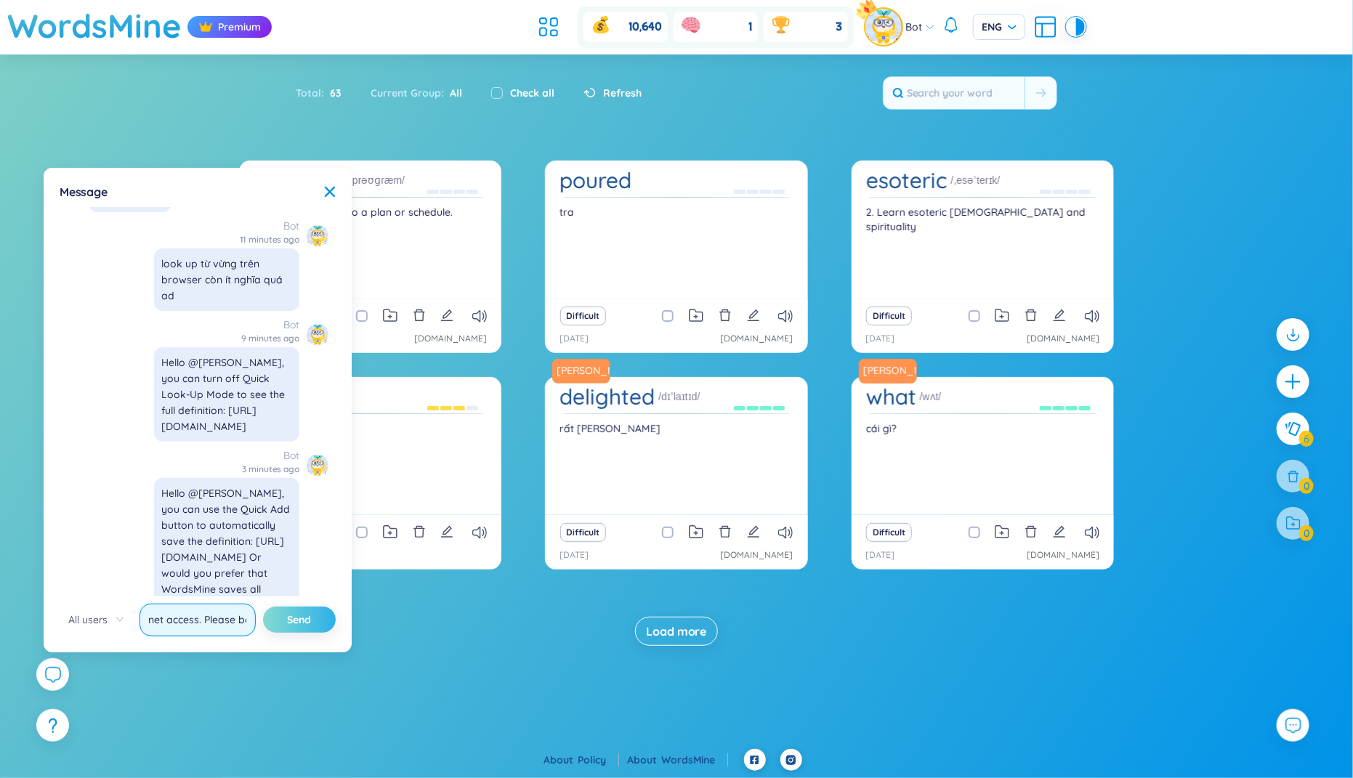
type input "@[PERSON_NAME], my apologies for the late response. Ad was on vacation with lim…"
click at [263, 607] on button "Send" at bounding box center [299, 620] width 73 height 26
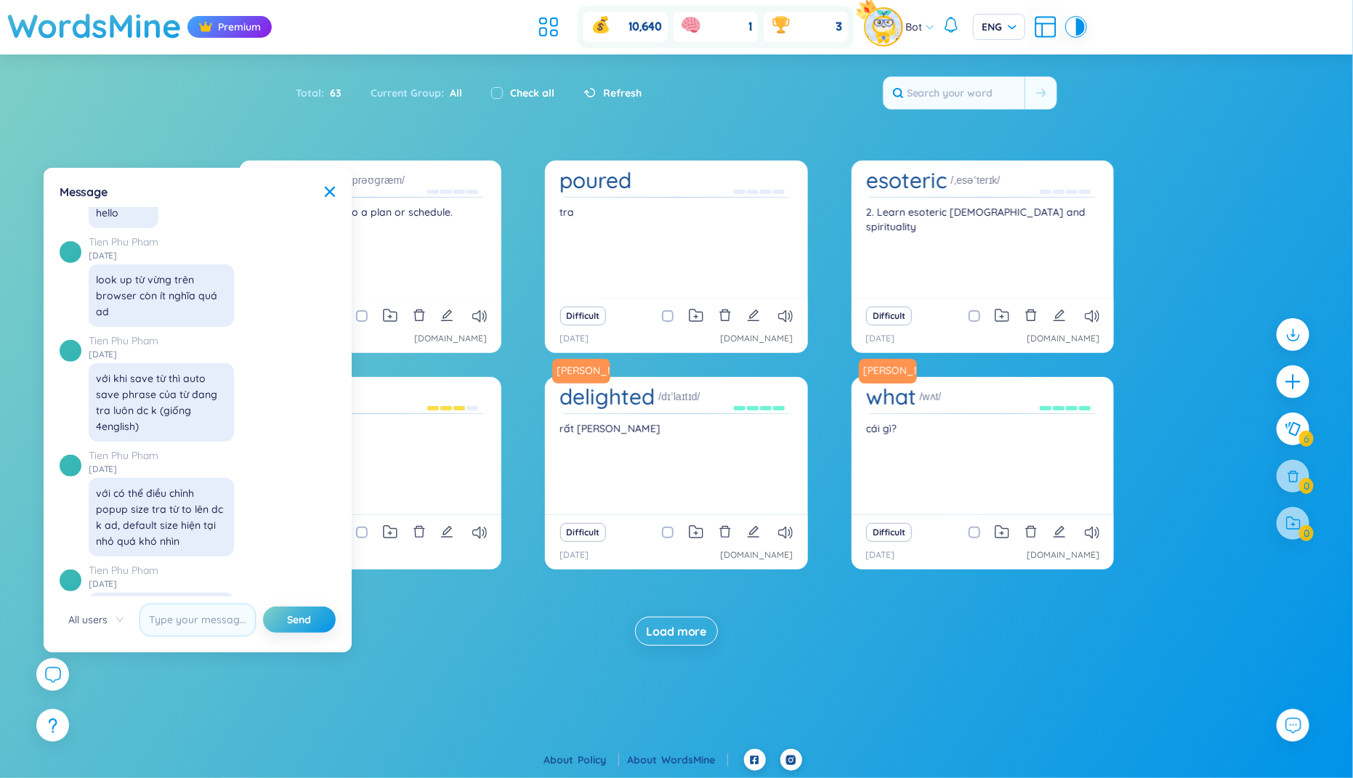
click at [847, 617] on div "Load more" at bounding box center [676, 631] width 875 height 29
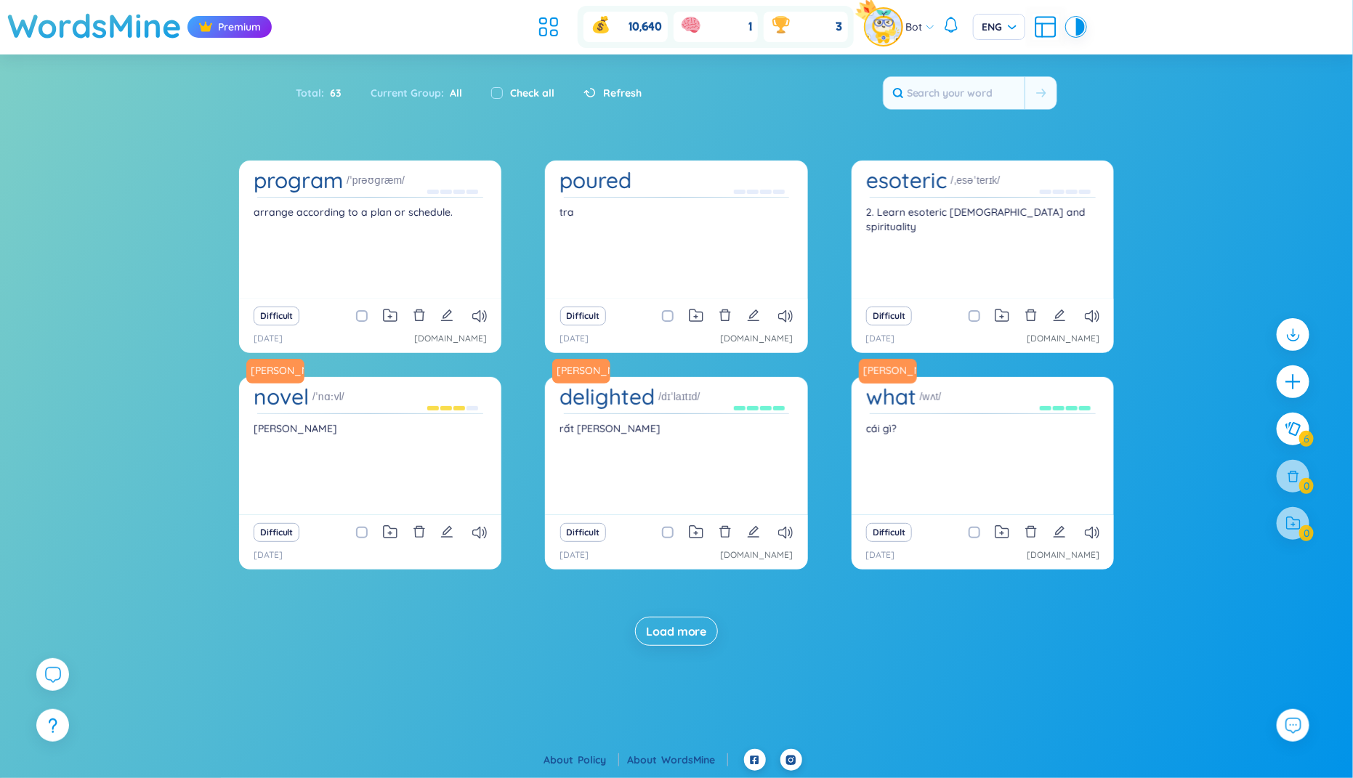
click at [1163, 177] on div "program /ˈprəʊɡræm/ arrange according to a plan or schedule. Difficult [DATE] […" at bounding box center [676, 418] width 1353 height 515
